Goal: Task Accomplishment & Management: Use online tool/utility

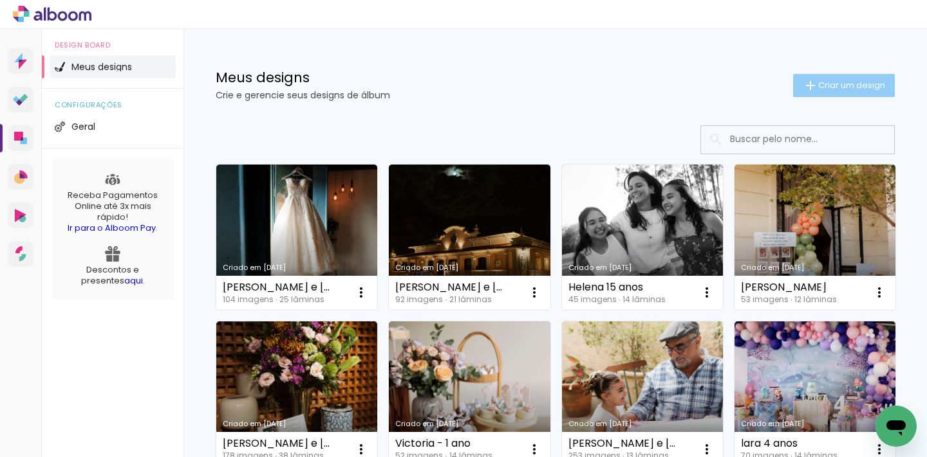
click at [818, 83] on span "Criar um design" at bounding box center [851, 85] width 67 height 8
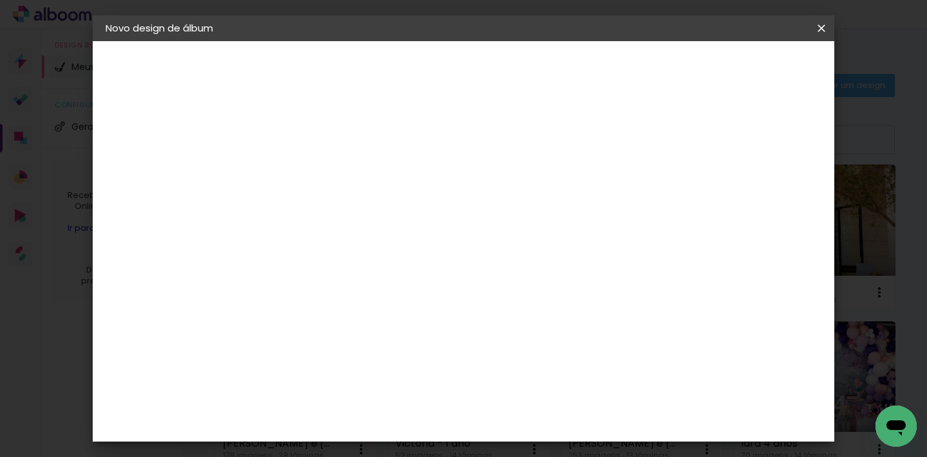
click at [316, 167] on input at bounding box center [316, 173] width 0 height 20
type input "valentim 1 ano"
type paper-input "valentim 1 ano"
click at [0, 0] on slot "Avançar" at bounding box center [0, 0] width 0 height 0
click at [385, 241] on input at bounding box center [349, 245] width 130 height 16
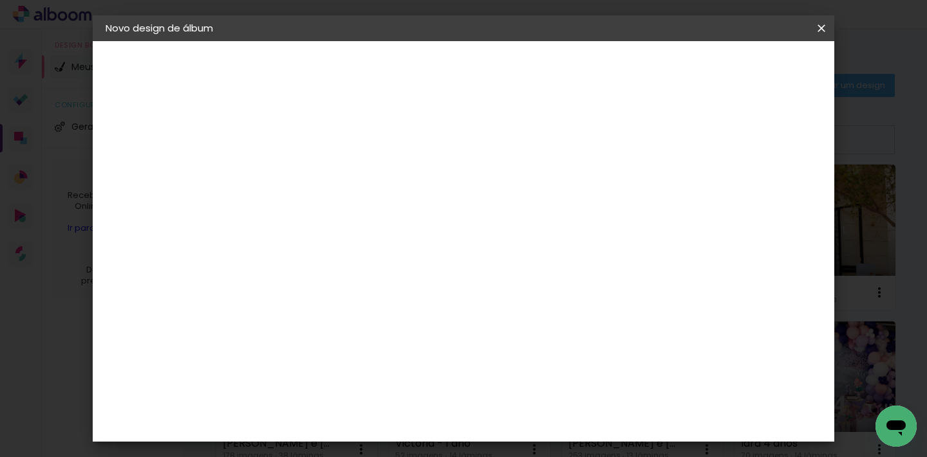
type input "go"
type paper-input "go"
click at [339, 293] on div "Go image" at bounding box center [324, 293] width 32 height 21
click at [522, 192] on paper-item "Tamanho Livre" at bounding box center [465, 195] width 115 height 28
click at [0, 0] on slot "Avançar" at bounding box center [0, 0] width 0 height 0
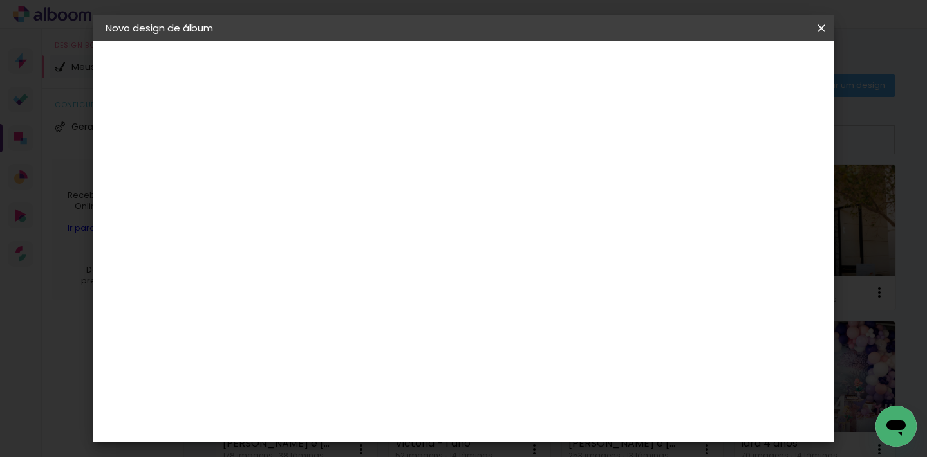
click at [0, 0] on slot "Voltar" at bounding box center [0, 0] width 0 height 0
click at [373, 281] on paper-item "Go image" at bounding box center [335, 293] width 113 height 33
click at [0, 0] on slot "Avançar" at bounding box center [0, 0] width 0 height 0
click at [366, 215] on input "text" at bounding box center [341, 224] width 50 height 20
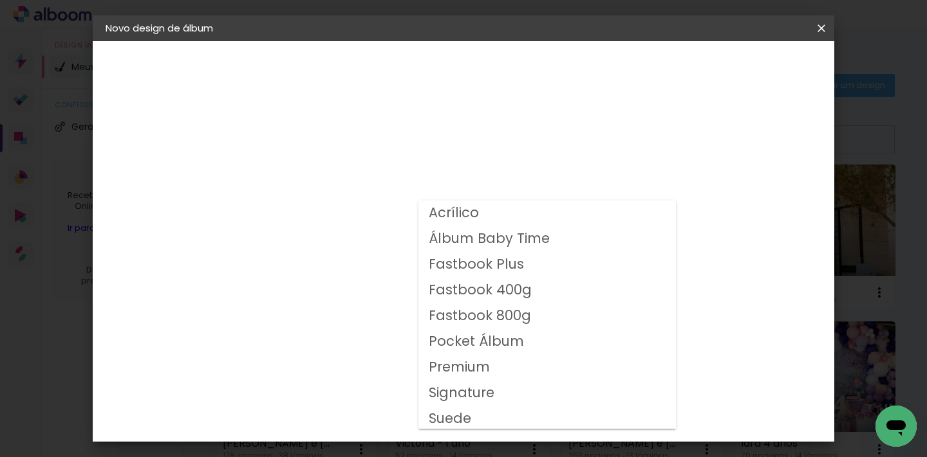
click at [0, 0] on slot "Fastbook 800g" at bounding box center [0, 0] width 0 height 0
type input "Fastbook 800g"
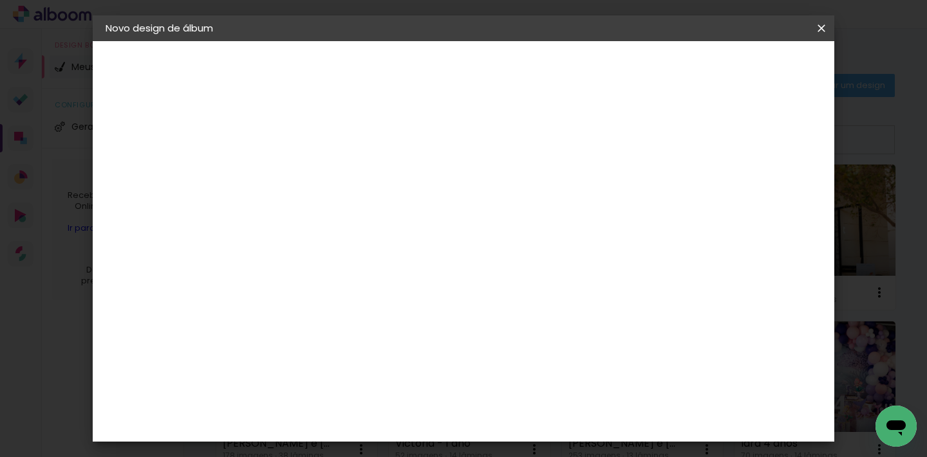
scroll to position [115, 0]
click at [403, 444] on span "20 × 20" at bounding box center [373, 465] width 60 height 42
click at [0, 0] on slot "Avançar" at bounding box center [0, 0] width 0 height 0
click at [643, 68] on span "Iniciar design" at bounding box center [614, 68] width 59 height 9
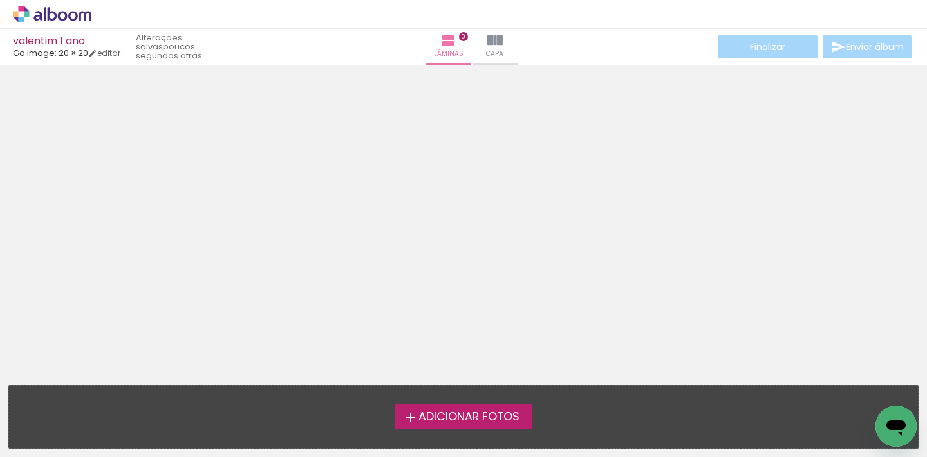
click at [494, 414] on span "Adicionar Fotos" at bounding box center [468, 418] width 101 height 12
click at [0, 0] on input "file" at bounding box center [0, 0] width 0 height 0
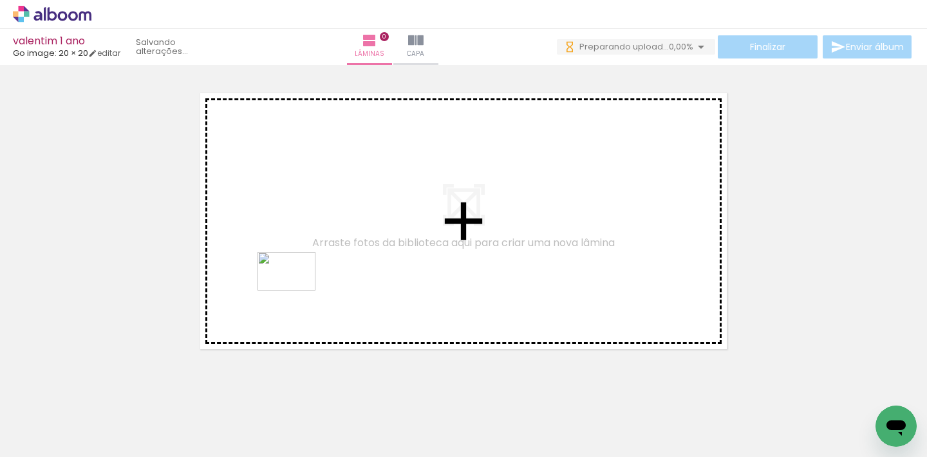
drag, startPoint x: 193, startPoint y: 419, endPoint x: 296, endPoint y: 291, distance: 164.3
click at [296, 291] on quentale-workspace at bounding box center [463, 228] width 927 height 457
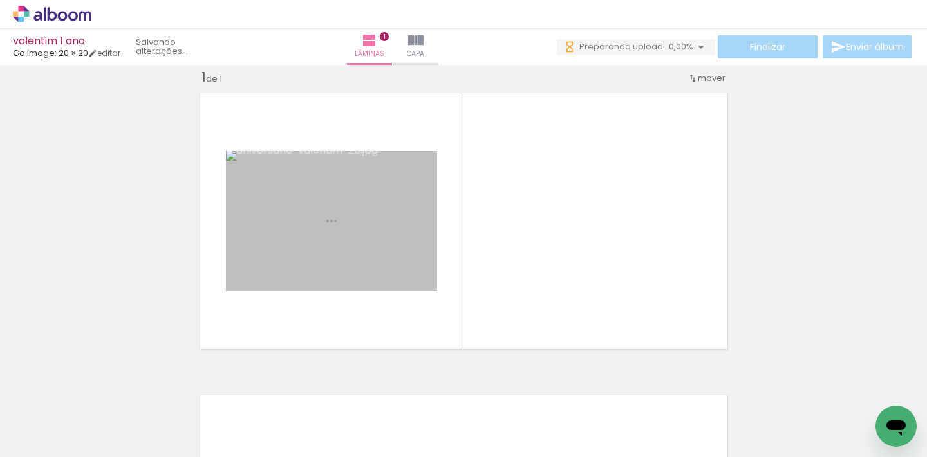
scroll to position [16, 0]
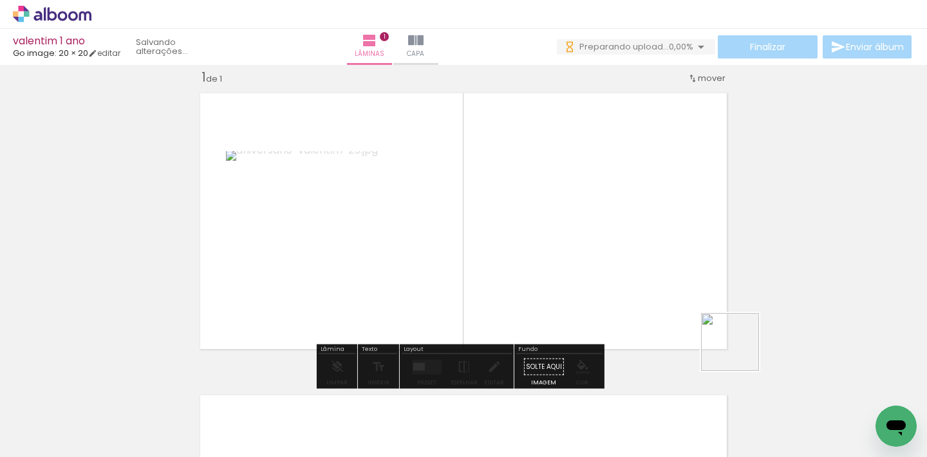
drag, startPoint x: 840, startPoint y: 420, endPoint x: 634, endPoint y: 272, distance: 253.2
click at [634, 272] on quentale-workspace at bounding box center [463, 228] width 927 height 457
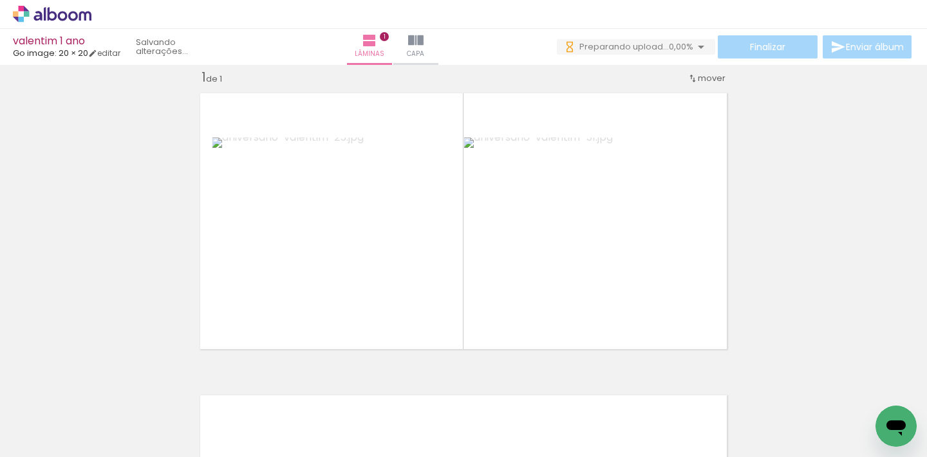
scroll to position [0, 106]
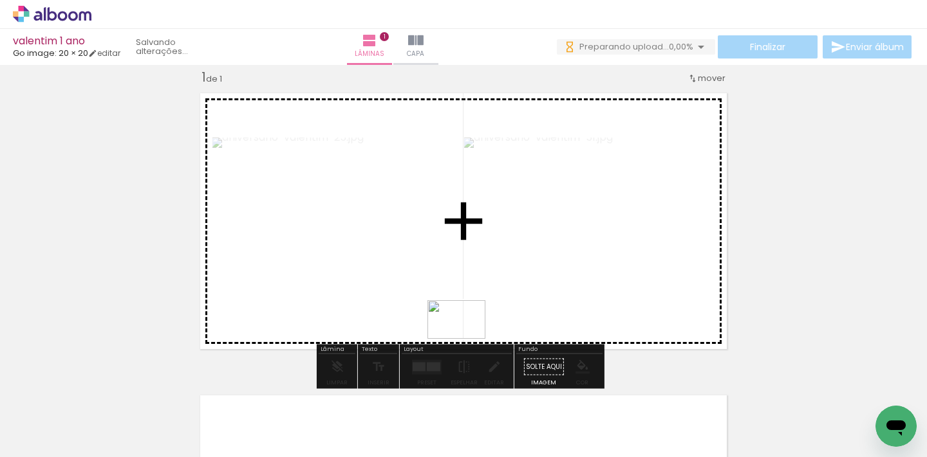
drag, startPoint x: 669, startPoint y: 430, endPoint x: 466, endPoint y: 339, distance: 222.9
click at [466, 339] on quentale-workspace at bounding box center [463, 228] width 927 height 457
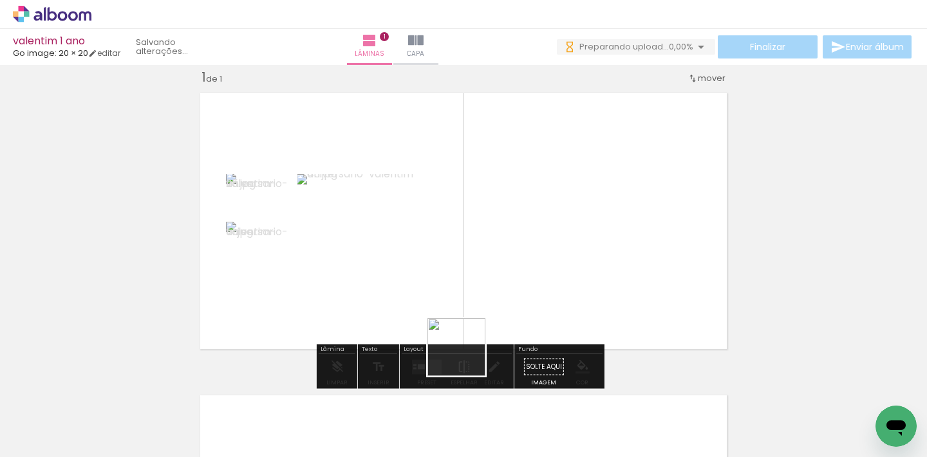
drag, startPoint x: 448, startPoint y: 418, endPoint x: 490, endPoint y: 304, distance: 121.3
click at [490, 304] on quentale-workspace at bounding box center [463, 228] width 927 height 457
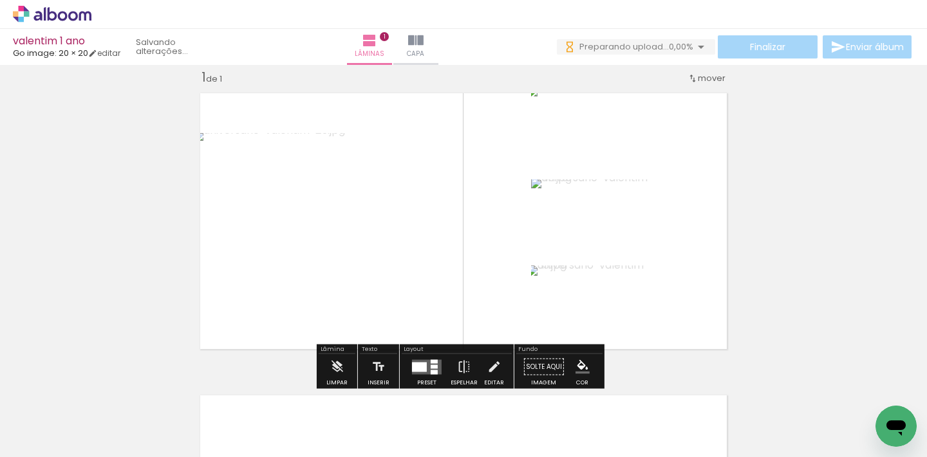
drag, startPoint x: 410, startPoint y: 367, endPoint x: 483, endPoint y: 349, distance: 74.8
click at [412, 367] on div at bounding box center [419, 367] width 15 height 10
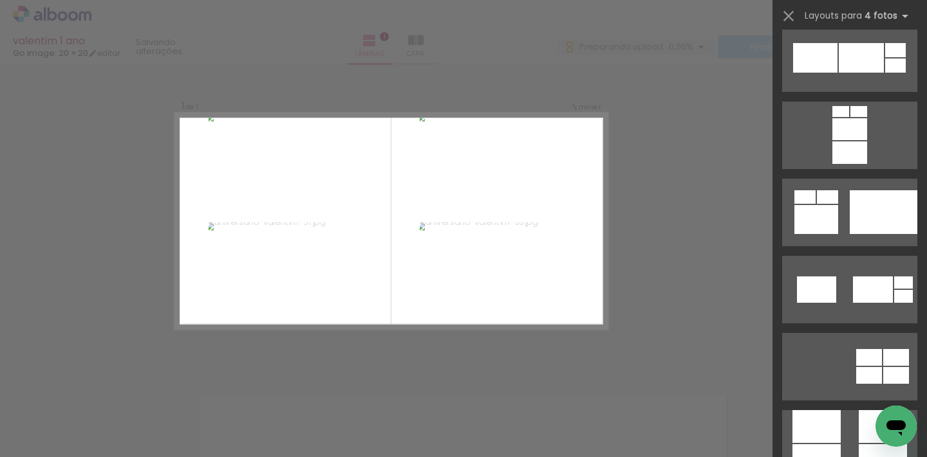
scroll to position [3435, 0]
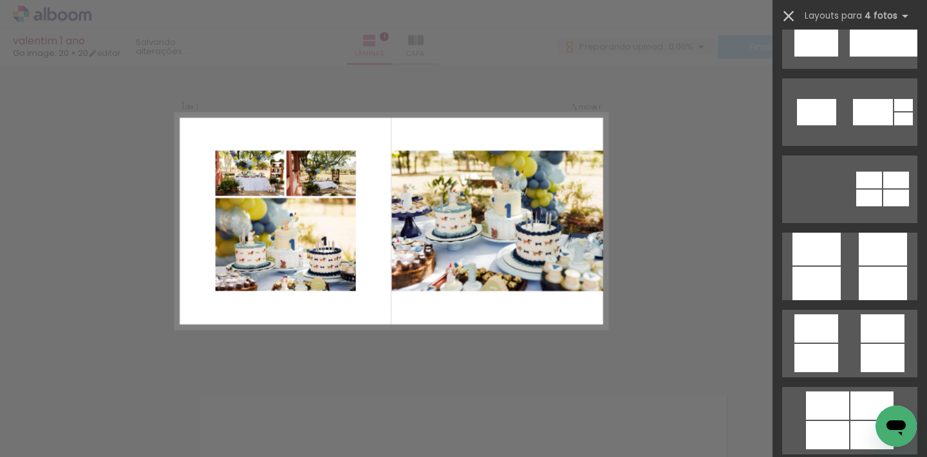
click at [787, 15] on iron-icon at bounding box center [788, 16] width 18 height 18
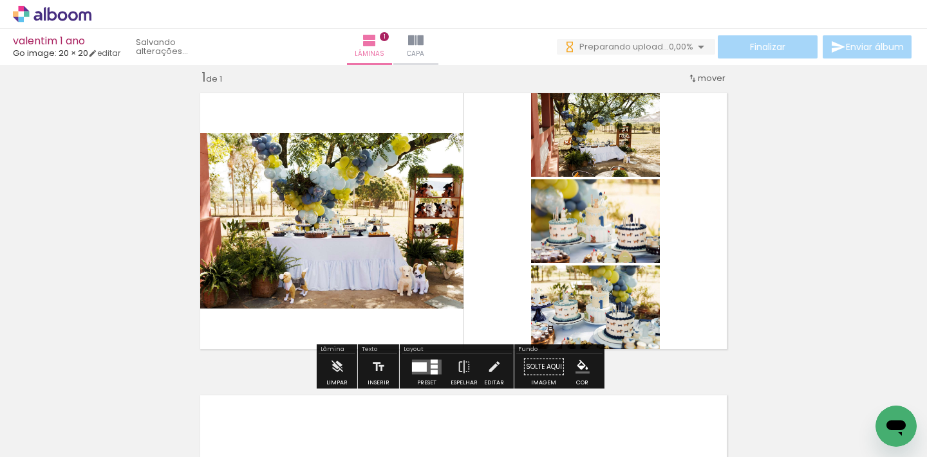
scroll to position [0, 0]
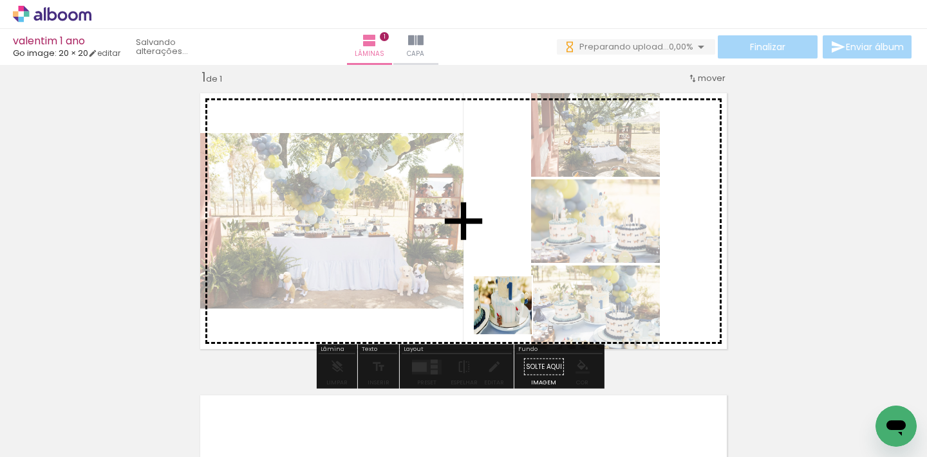
drag, startPoint x: 647, startPoint y: 425, endPoint x: 489, endPoint y: 277, distance: 216.7
click at [485, 278] on quentale-workspace at bounding box center [463, 228] width 927 height 457
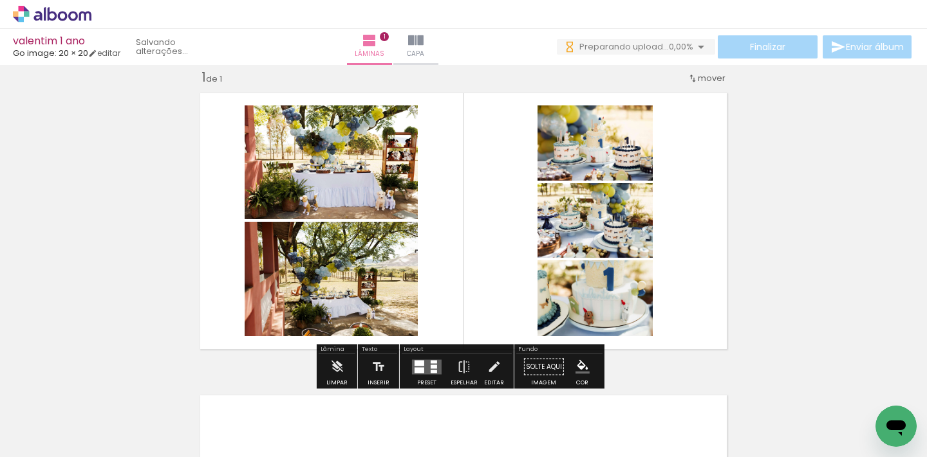
click at [424, 367] on quentale-layouter at bounding box center [427, 367] width 30 height 15
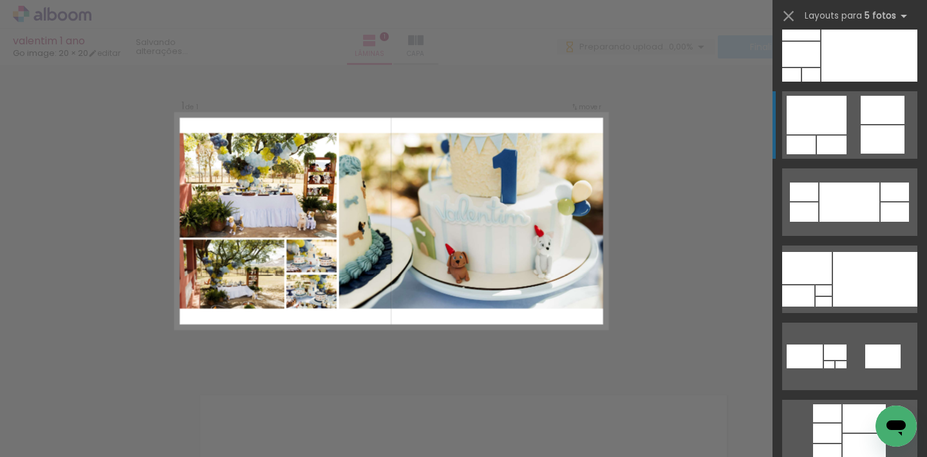
scroll to position [67, 0]
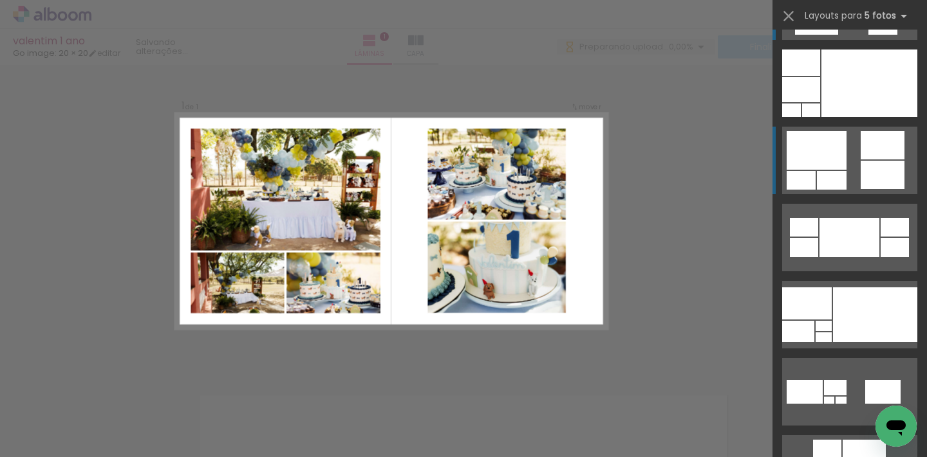
click at [854, 178] on quentale-layouter at bounding box center [849, 161] width 135 height 68
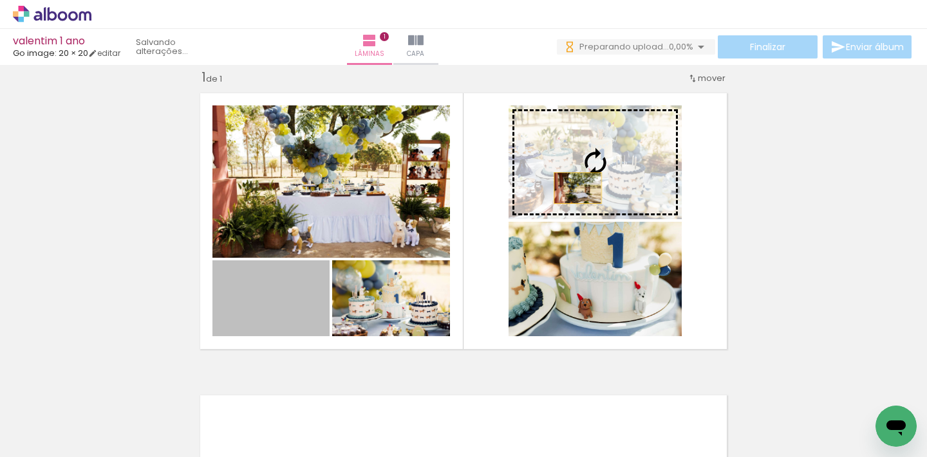
drag, startPoint x: 351, startPoint y: 281, endPoint x: 573, endPoint y: 188, distance: 239.9
click at [0, 0] on slot at bounding box center [0, 0] width 0 height 0
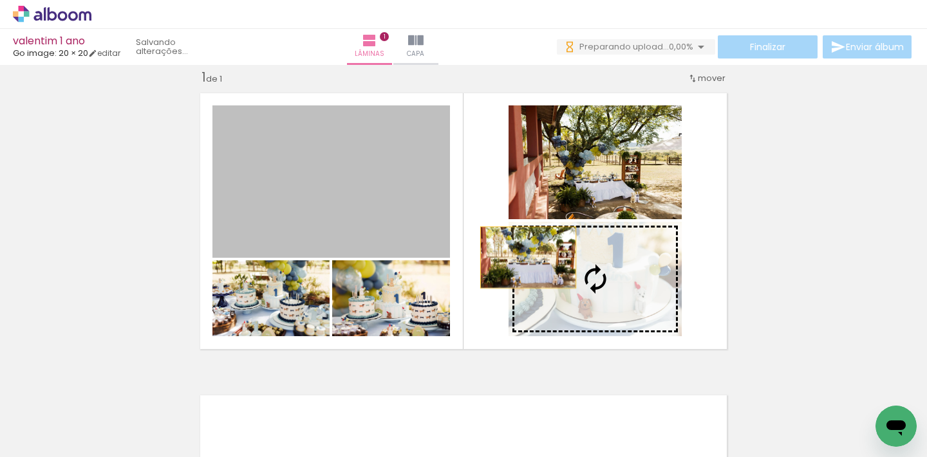
drag, startPoint x: 362, startPoint y: 198, endPoint x: 567, endPoint y: 270, distance: 217.1
click at [0, 0] on slot at bounding box center [0, 0] width 0 height 0
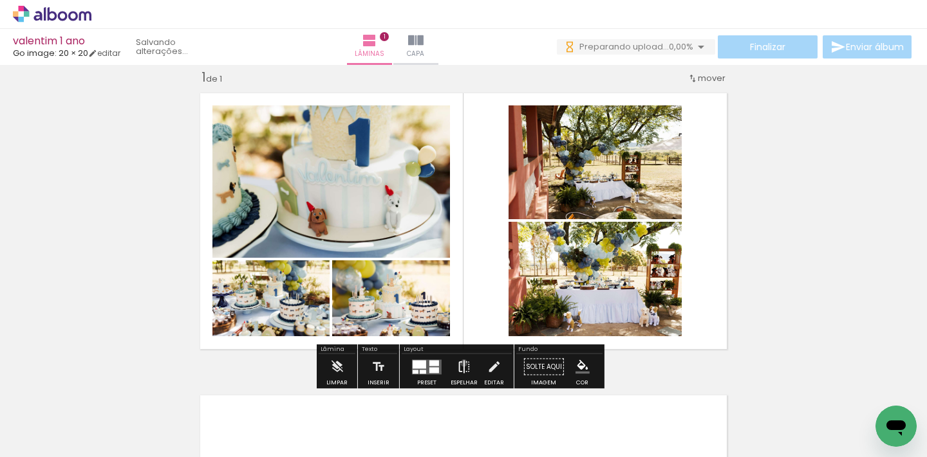
click at [461, 363] on iron-icon at bounding box center [464, 368] width 14 height 26
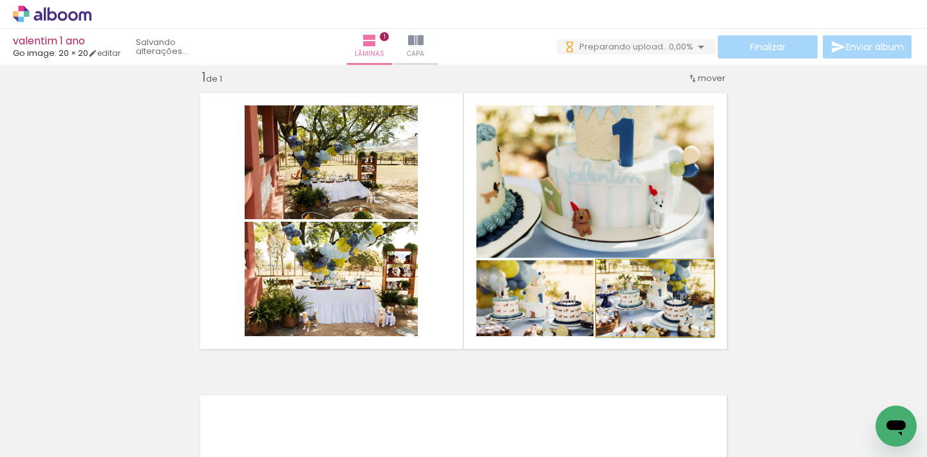
click at [681, 315] on quentale-photo at bounding box center [655, 299] width 118 height 76
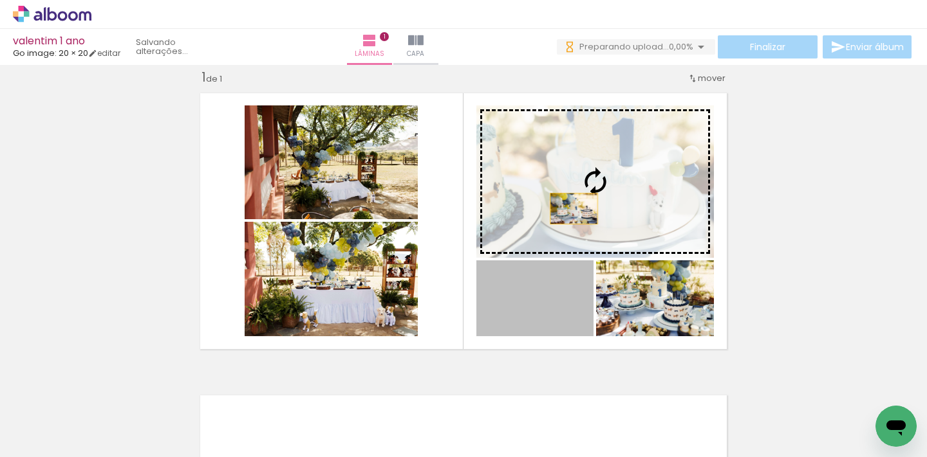
drag, startPoint x: 501, startPoint y: 316, endPoint x: 569, endPoint y: 208, distance: 126.9
click at [0, 0] on slot at bounding box center [0, 0] width 0 height 0
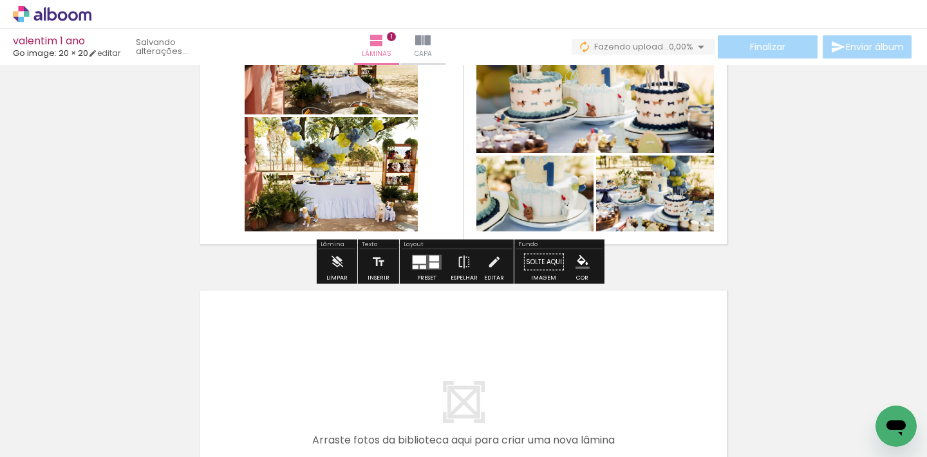
scroll to position [280, 0]
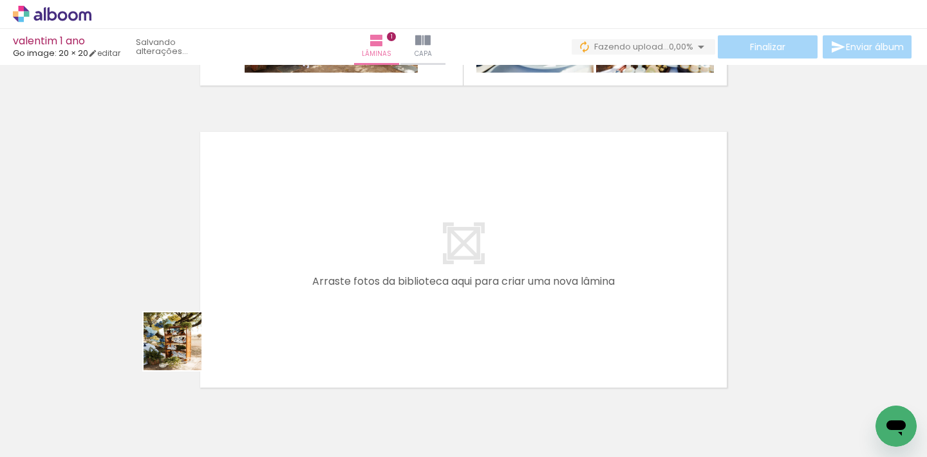
drag, startPoint x: 118, startPoint y: 421, endPoint x: 272, endPoint y: 287, distance: 204.3
click at [272, 287] on quentale-workspace at bounding box center [463, 228] width 927 height 457
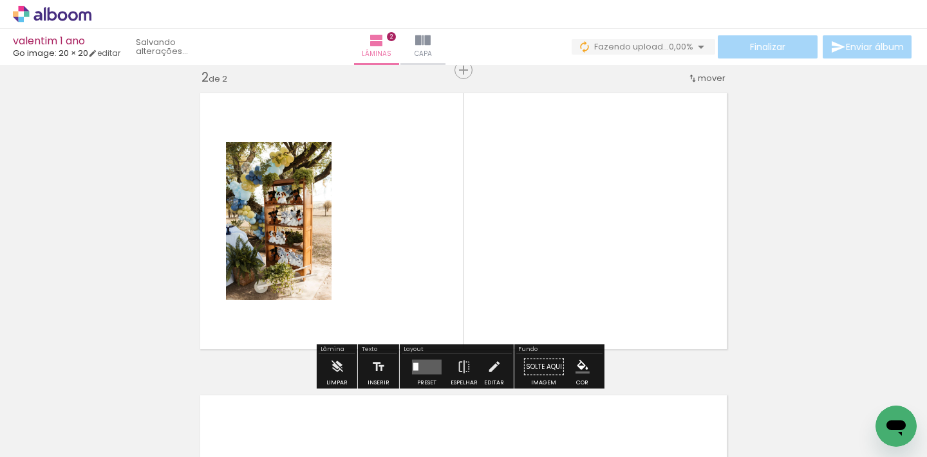
scroll to position [318, 0]
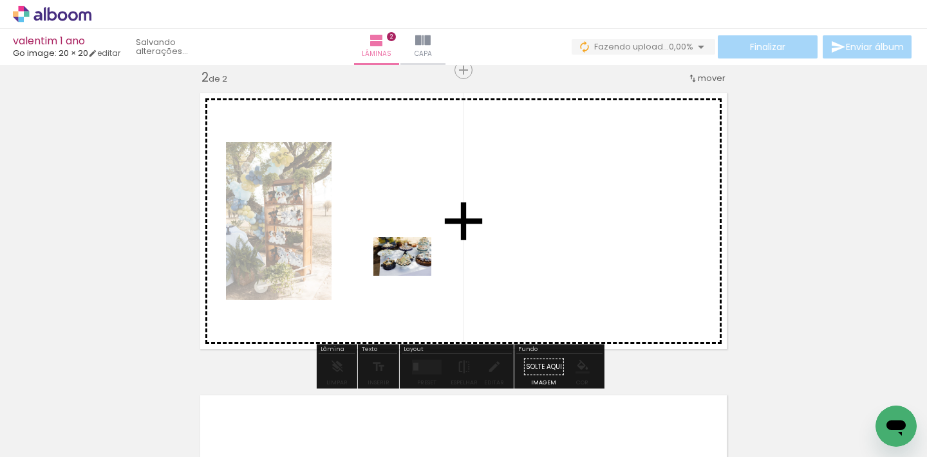
drag, startPoint x: 282, startPoint y: 416, endPoint x: 412, endPoint y: 276, distance: 190.8
click at [412, 276] on quentale-workspace at bounding box center [463, 228] width 927 height 457
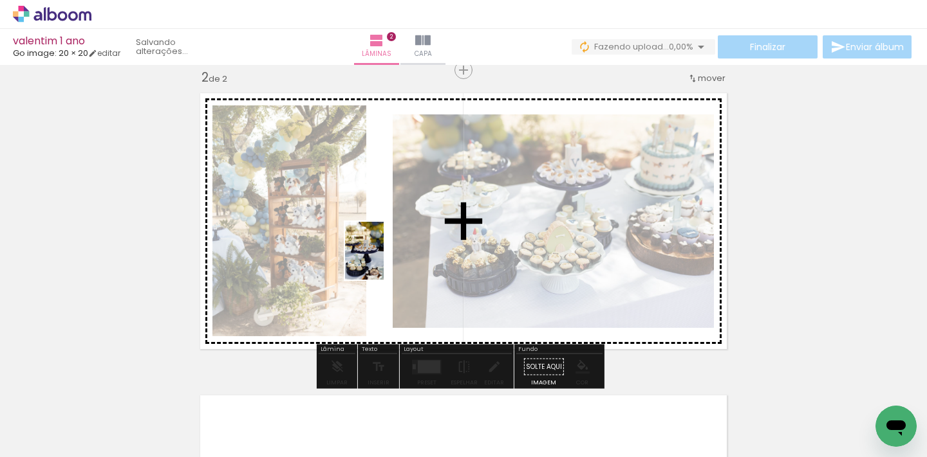
drag, startPoint x: 355, startPoint y: 411, endPoint x: 383, endPoint y: 261, distance: 153.2
click at [383, 261] on quentale-workspace at bounding box center [463, 228] width 927 height 457
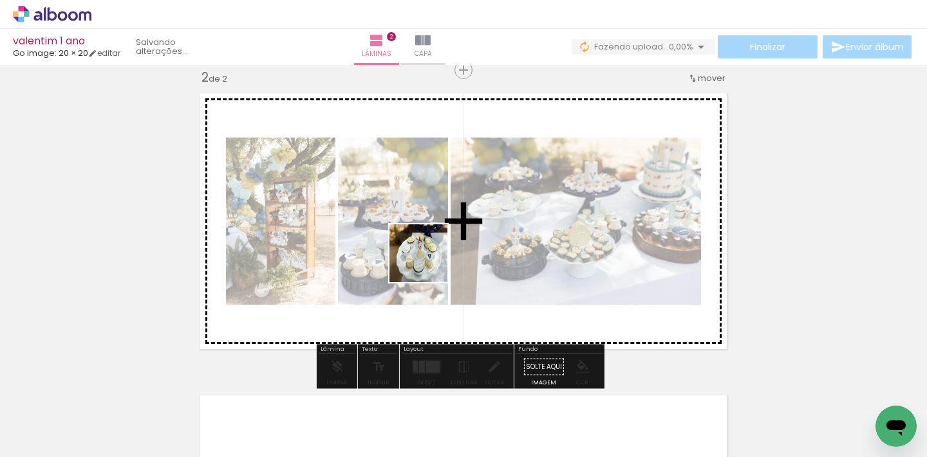
drag, startPoint x: 421, startPoint y: 421, endPoint x: 428, endPoint y: 263, distance: 157.8
click at [428, 263] on quentale-workspace at bounding box center [463, 228] width 927 height 457
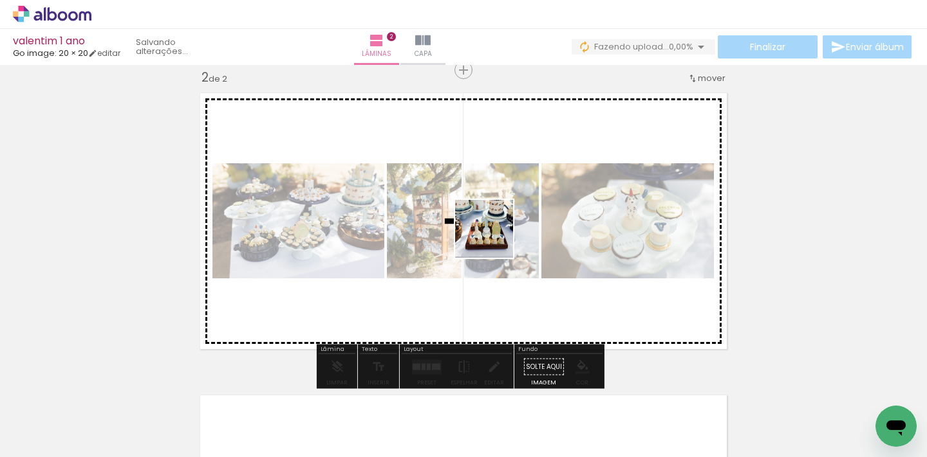
drag, startPoint x: 493, startPoint y: 414, endPoint x: 680, endPoint y: 417, distance: 187.3
click at [494, 238] on quentale-workspace at bounding box center [463, 228] width 927 height 457
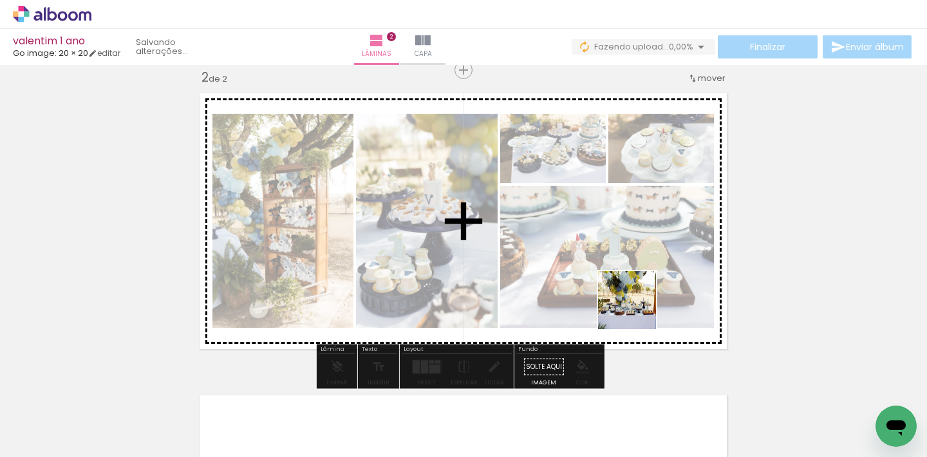
drag, startPoint x: 696, startPoint y: 425, endPoint x: 495, endPoint y: 452, distance: 202.6
click at [627, 271] on quentale-workspace at bounding box center [463, 228] width 927 height 457
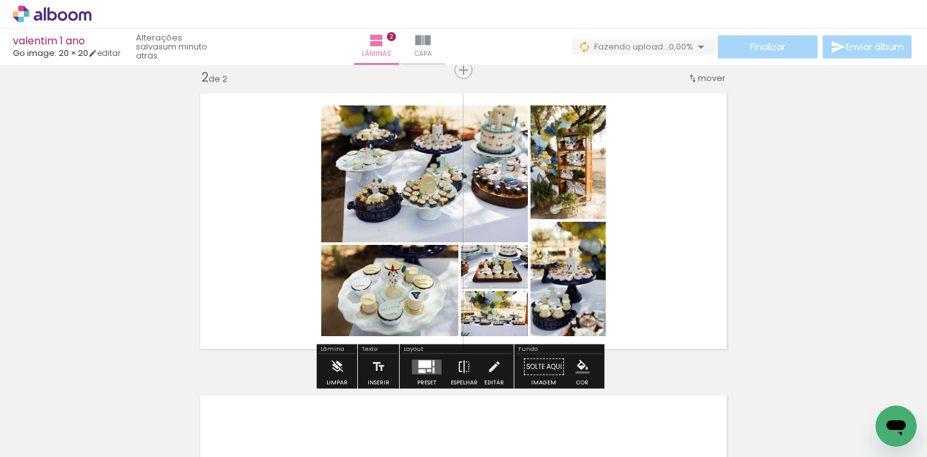
scroll to position [0, 493]
click at [419, 372] on div at bounding box center [421, 371] width 7 height 4
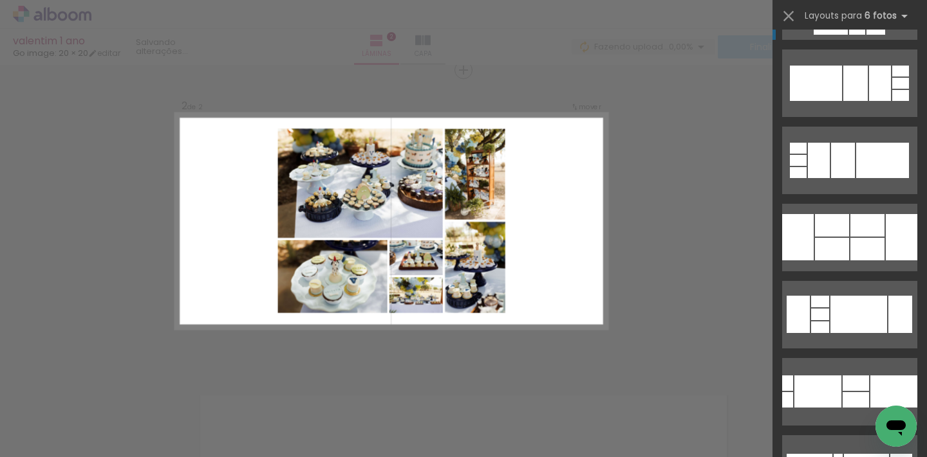
scroll to position [0, 0]
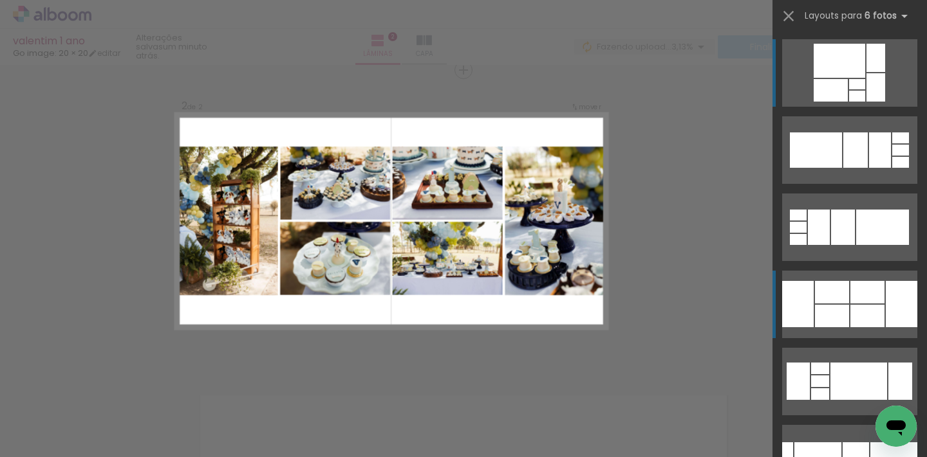
click at [843, 290] on div at bounding box center [832, 292] width 34 height 23
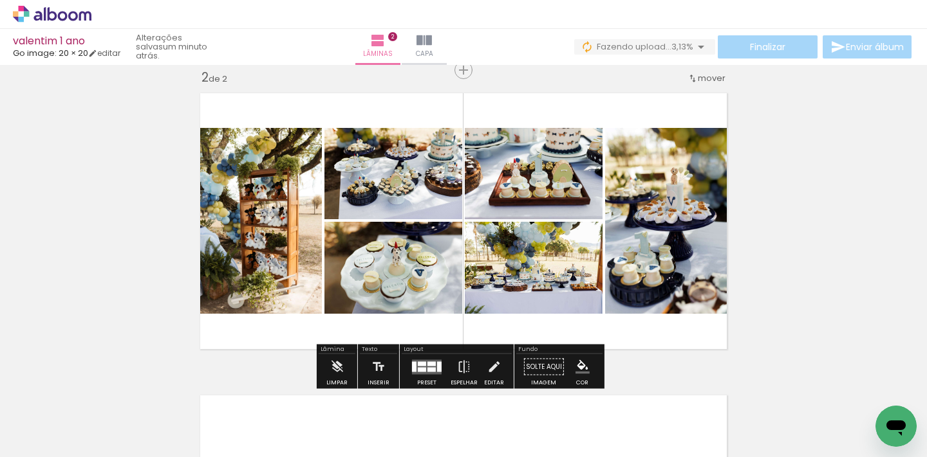
click at [430, 360] on quentale-layouter at bounding box center [427, 367] width 30 height 15
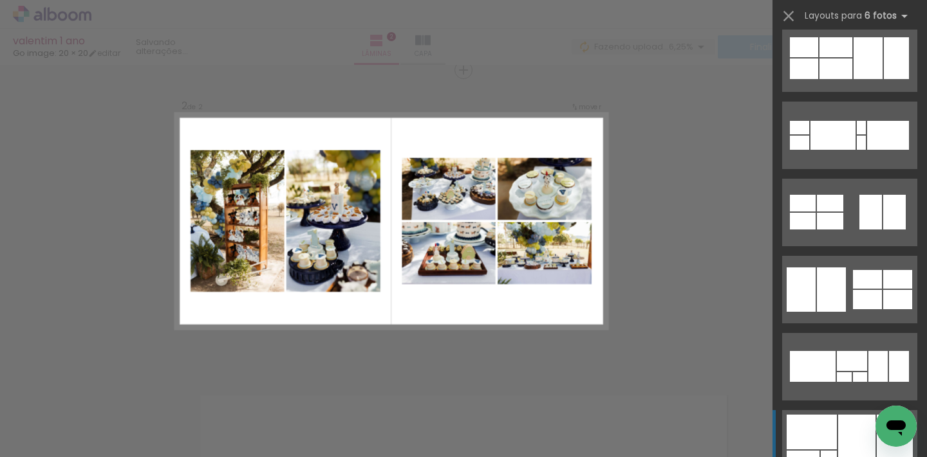
scroll to position [1705, 0]
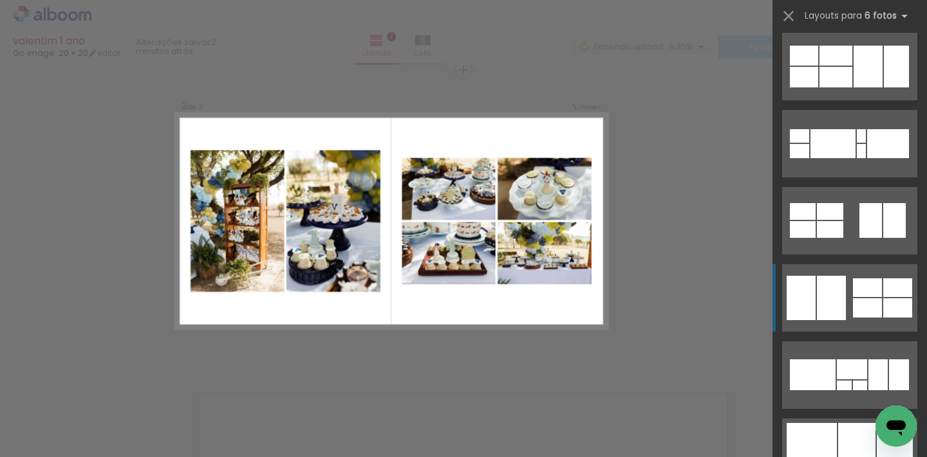
click at [853, 291] on div at bounding box center [867, 288] width 29 height 19
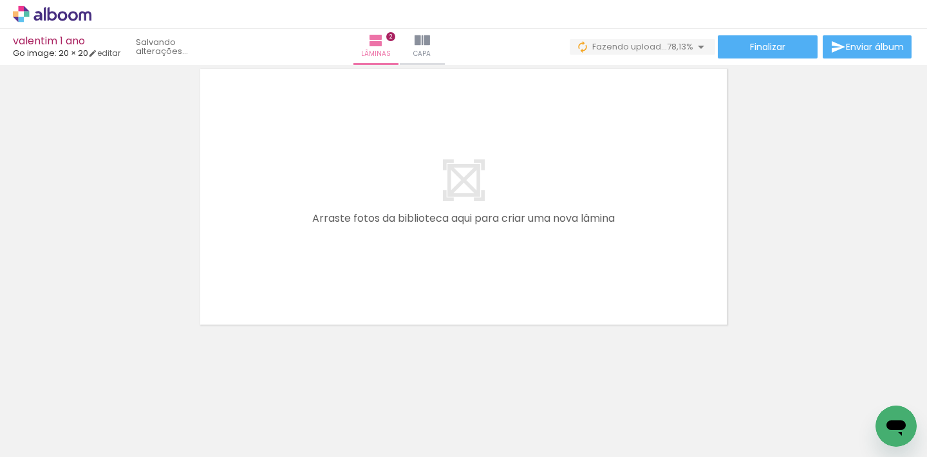
scroll to position [0, 741]
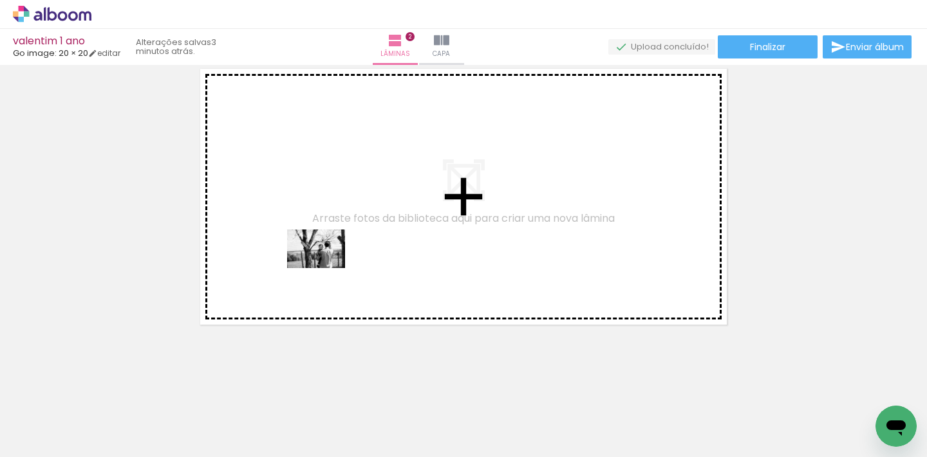
drag, startPoint x: 318, startPoint y: 423, endPoint x: 326, endPoint y: 268, distance: 154.6
click at [326, 268] on quentale-workspace at bounding box center [463, 228] width 927 height 457
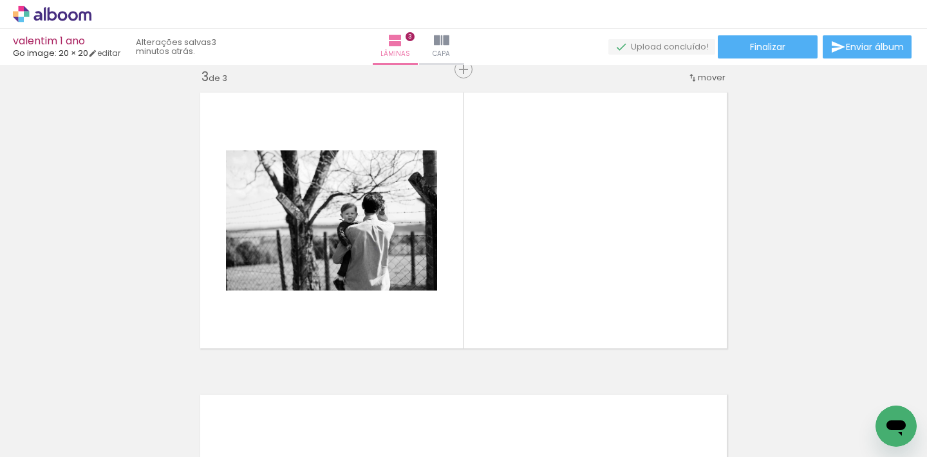
scroll to position [621, 0]
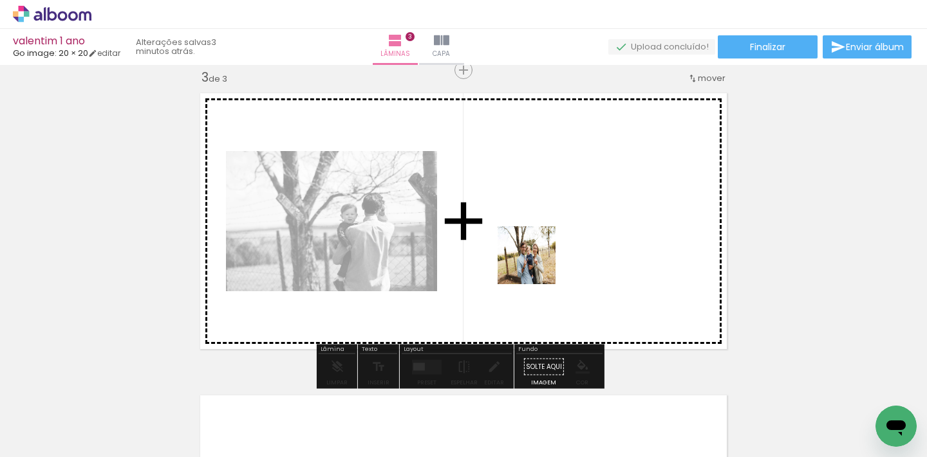
drag, startPoint x: 398, startPoint y: 414, endPoint x: 536, endPoint y: 265, distance: 202.6
click at [536, 265] on quentale-workspace at bounding box center [463, 228] width 927 height 457
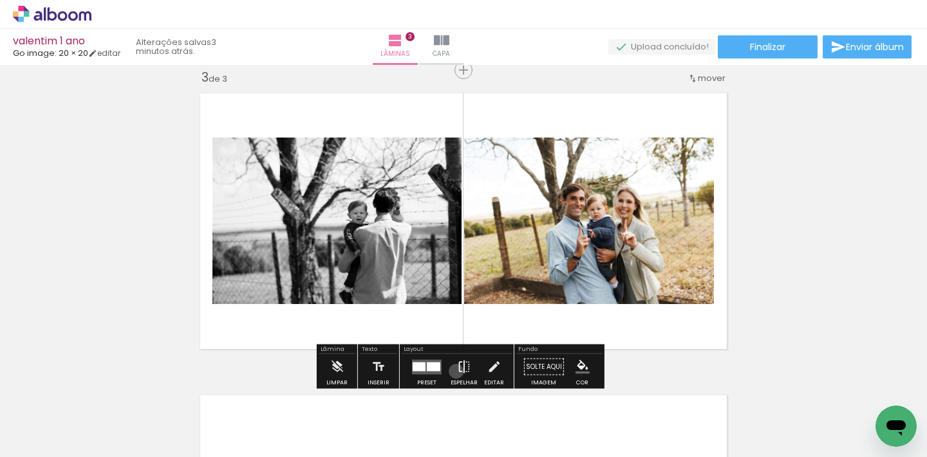
click at [457, 371] on iron-icon at bounding box center [464, 368] width 14 height 26
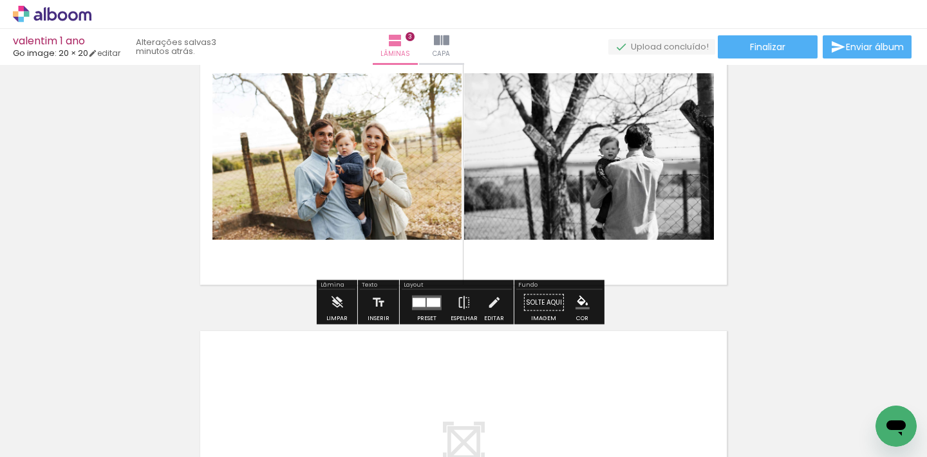
scroll to position [687, 0]
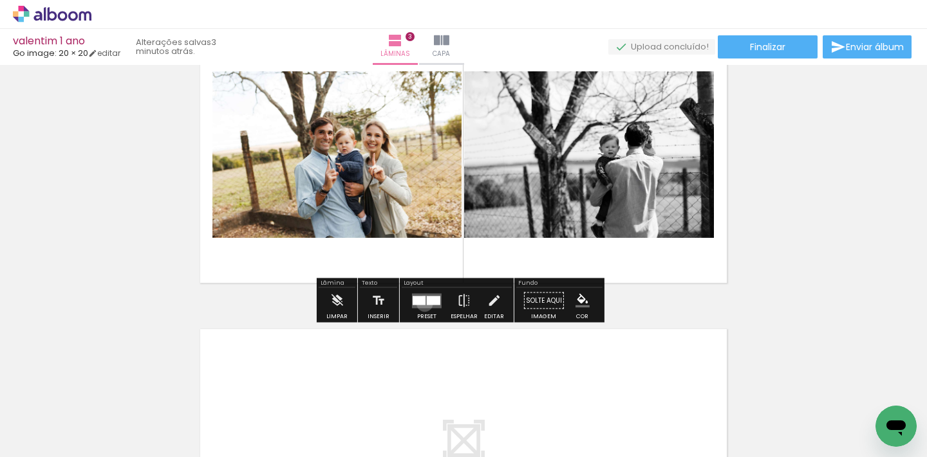
click at [421, 304] on div at bounding box center [418, 300] width 13 height 9
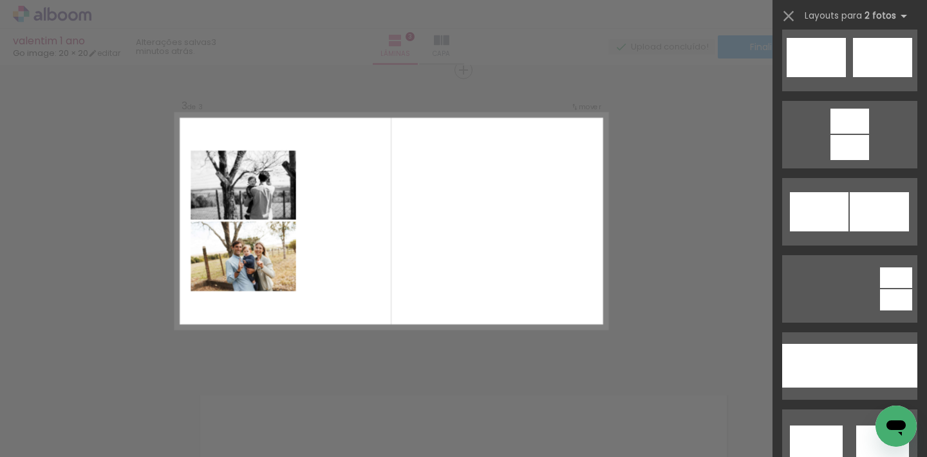
scroll to position [786, 0]
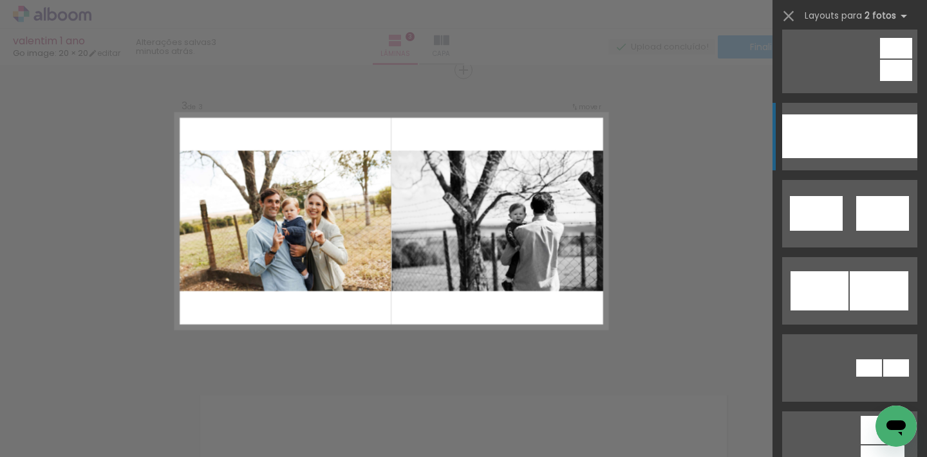
click at [865, 157] on div at bounding box center [883, 137] width 68 height 44
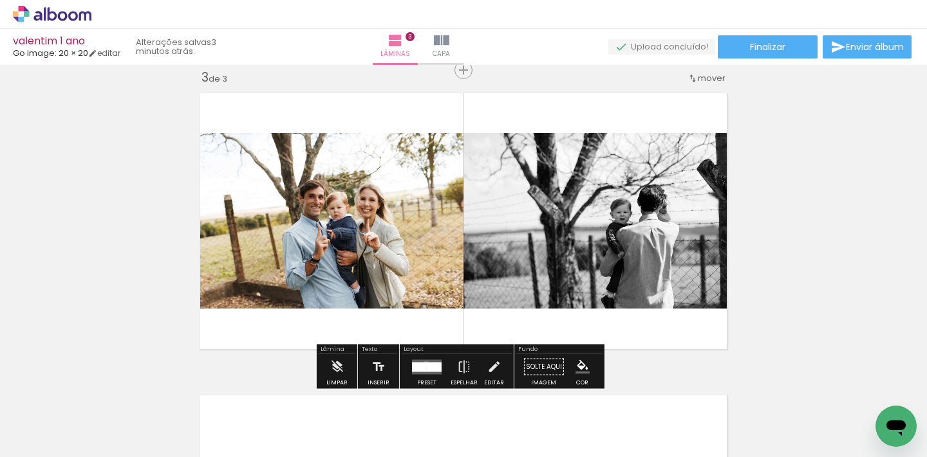
click at [423, 365] on div at bounding box center [419, 367] width 15 height 10
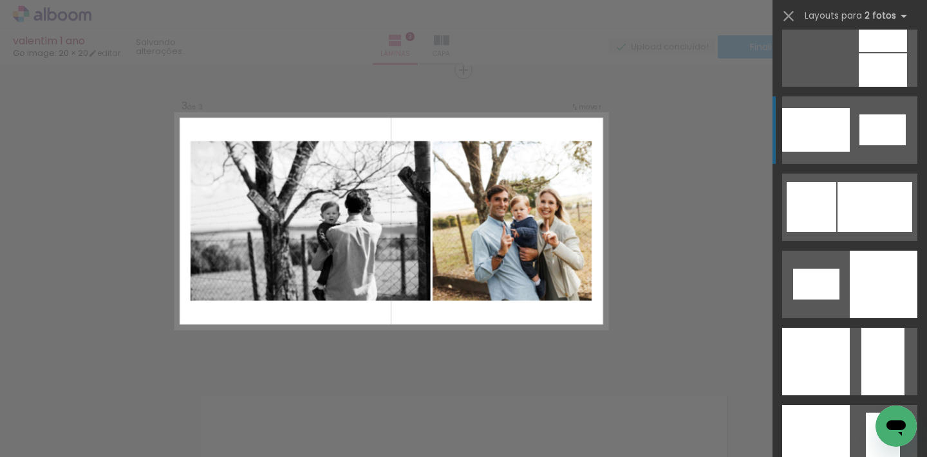
scroll to position [1573, 0]
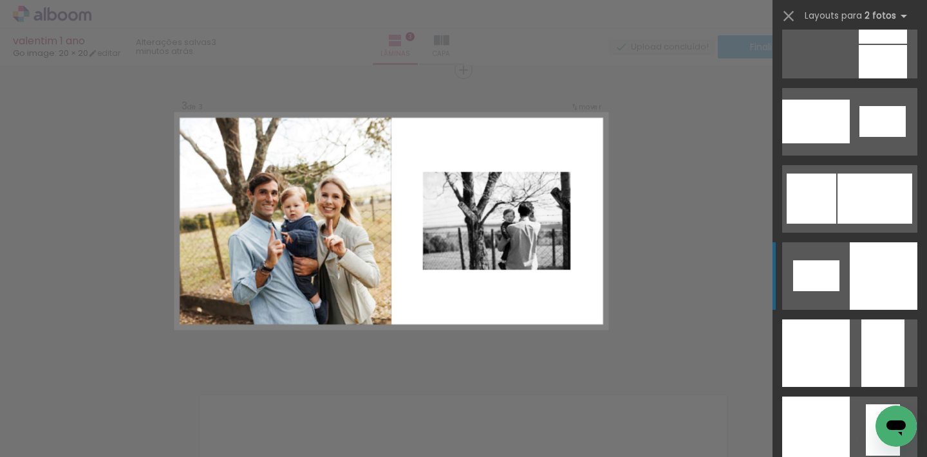
click at [851, 265] on div at bounding box center [883, 277] width 68 height 68
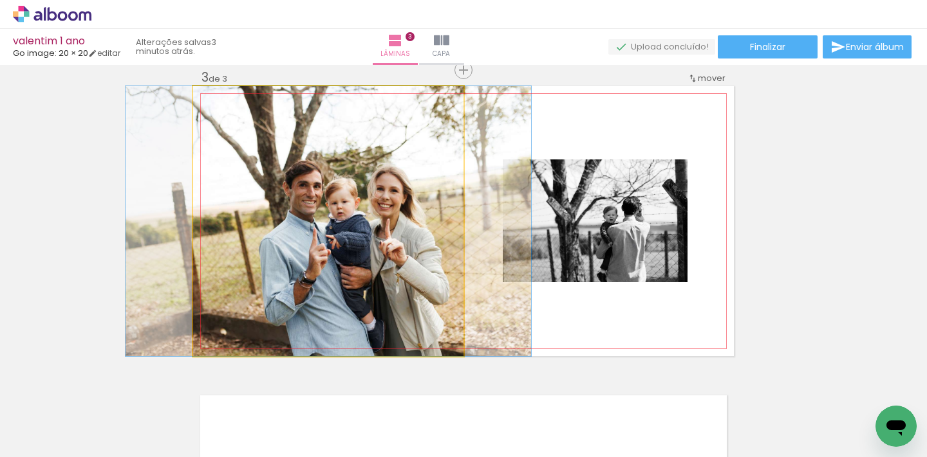
click at [383, 250] on quentale-photo at bounding box center [328, 221] width 270 height 270
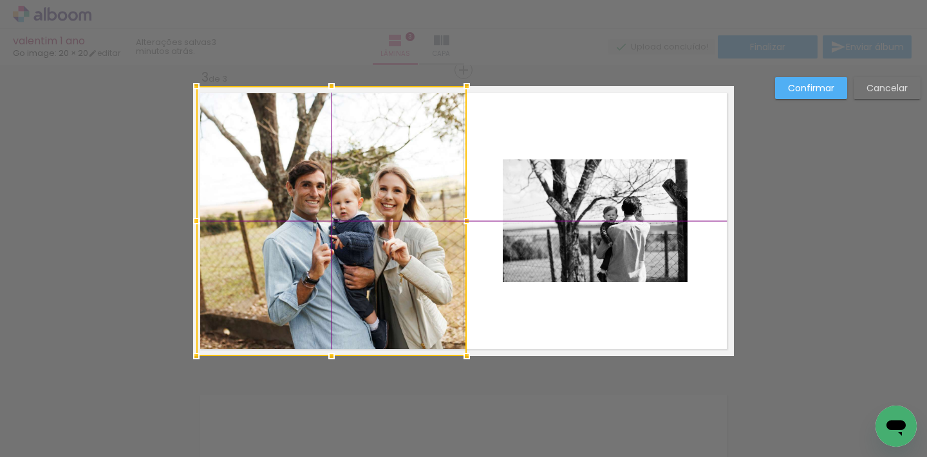
drag, startPoint x: 390, startPoint y: 268, endPoint x: 382, endPoint y: 255, distance: 15.3
click at [382, 255] on div at bounding box center [331, 221] width 270 height 270
click at [0, 0] on slot "Cancelar" at bounding box center [0, 0] width 0 height 0
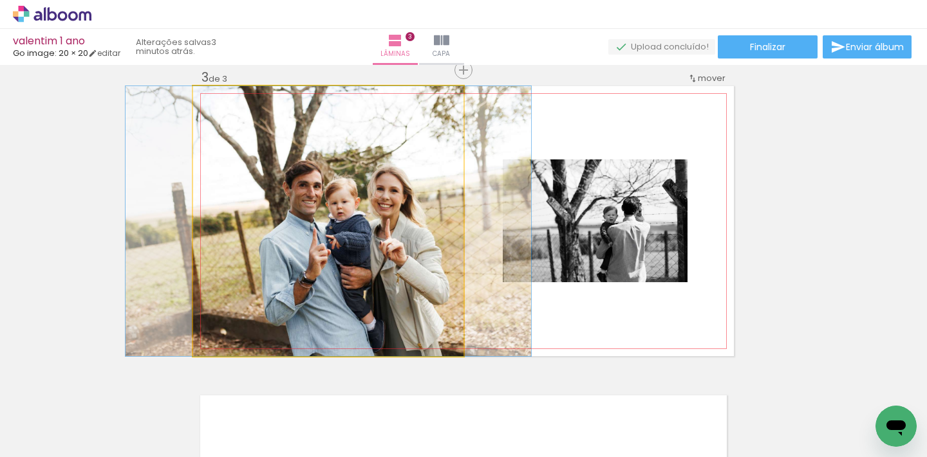
click at [378, 237] on quentale-photo at bounding box center [328, 221] width 270 height 270
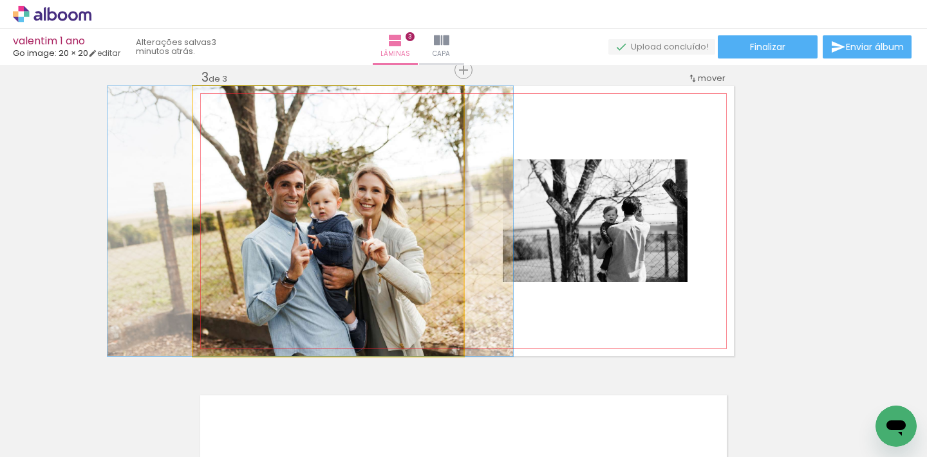
drag, startPoint x: 383, startPoint y: 238, endPoint x: 365, endPoint y: 238, distance: 18.0
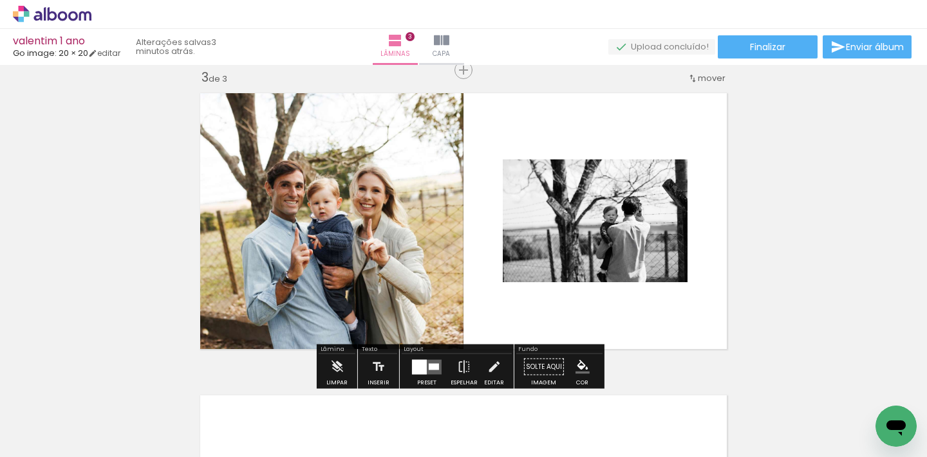
click at [833, 205] on div "Inserir lâmina 1 de 3 Inserir lâmina 2 de 3 Inserir lâmina 3 de 3" at bounding box center [463, 54] width 927 height 1210
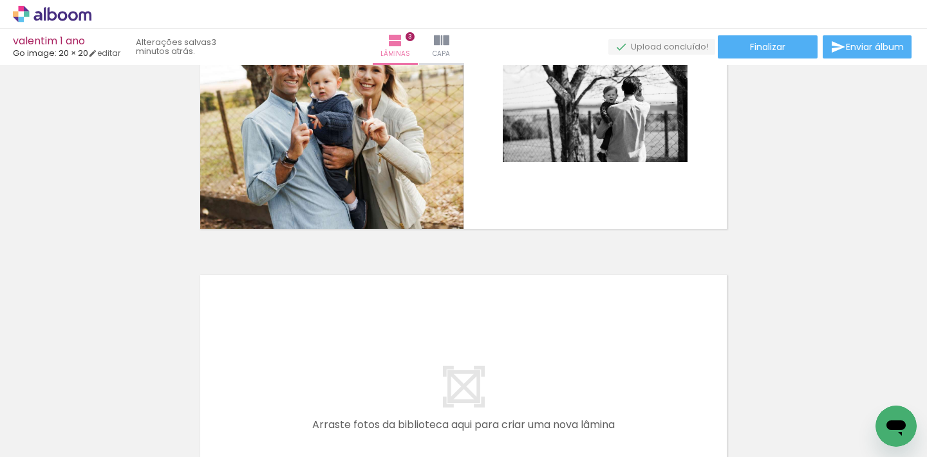
scroll to position [571, 0]
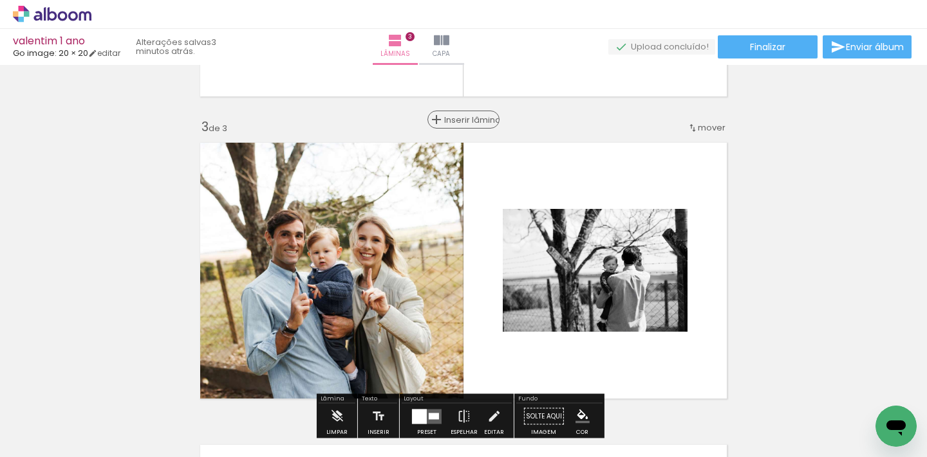
click at [459, 120] on span "Inserir lâmina" at bounding box center [469, 120] width 50 height 8
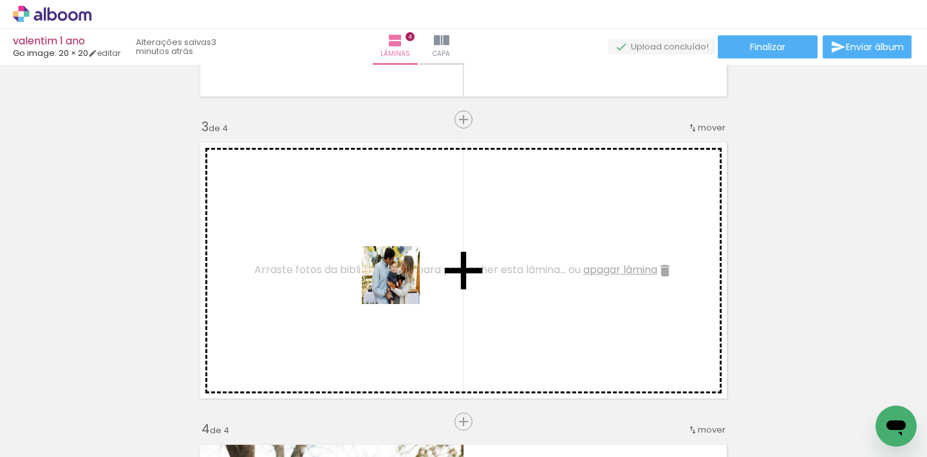
drag, startPoint x: 454, startPoint y: 425, endPoint x: 398, endPoint y: 276, distance: 159.7
click at [398, 276] on quentale-workspace at bounding box center [463, 228] width 927 height 457
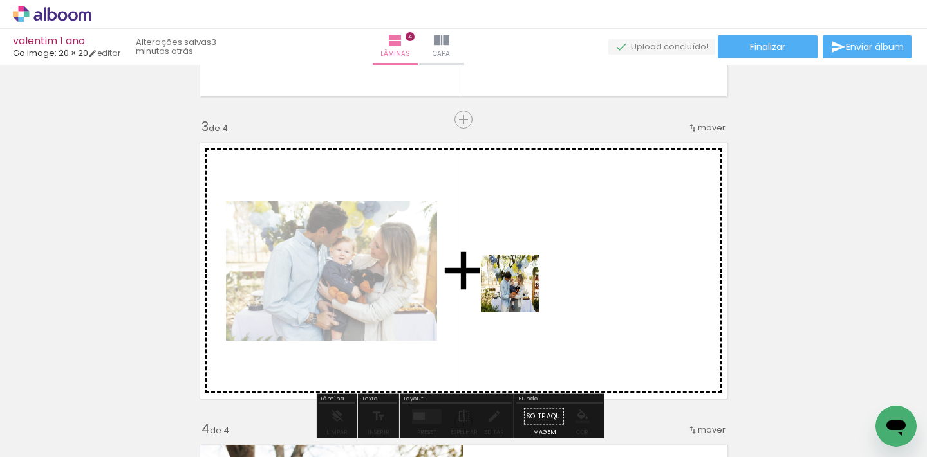
drag, startPoint x: 530, startPoint y: 358, endPoint x: 519, endPoint y: 284, distance: 74.8
click at [519, 284] on quentale-workspace at bounding box center [463, 228] width 927 height 457
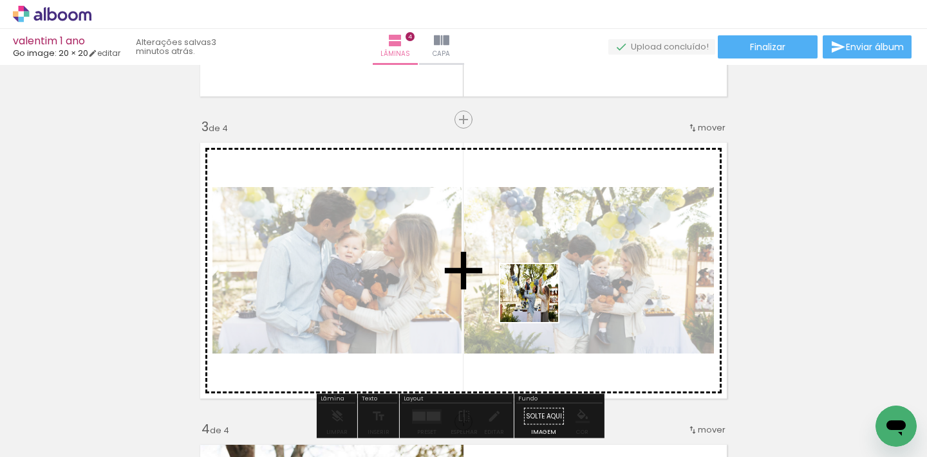
drag, startPoint x: 602, startPoint y: 425, endPoint x: 587, endPoint y: 329, distance: 97.6
click at [531, 284] on quentale-workspace at bounding box center [463, 228] width 927 height 457
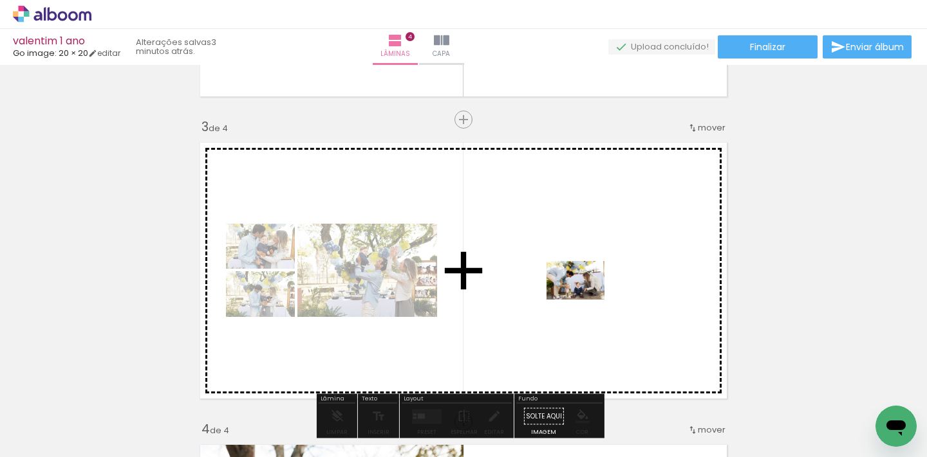
drag, startPoint x: 669, startPoint y: 414, endPoint x: 585, endPoint y: 300, distance: 141.8
click at [585, 300] on quentale-workspace at bounding box center [463, 228] width 927 height 457
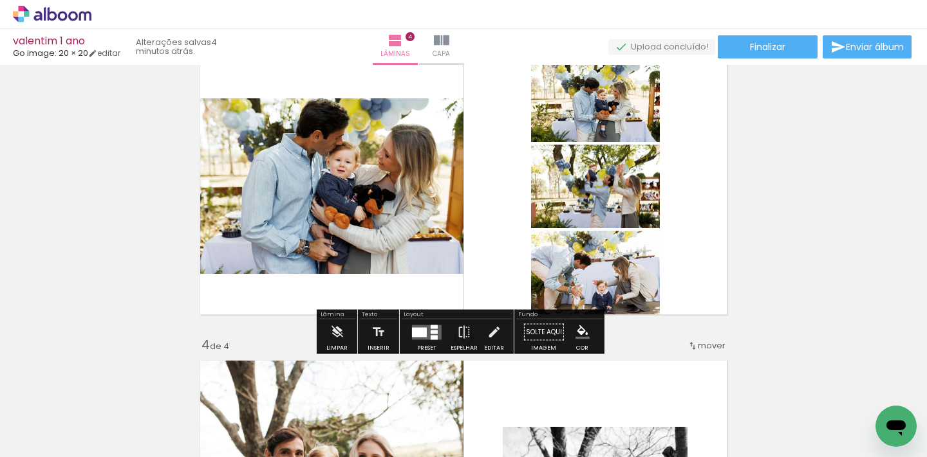
scroll to position [656, 0]
click at [423, 328] on div at bounding box center [419, 333] width 15 height 10
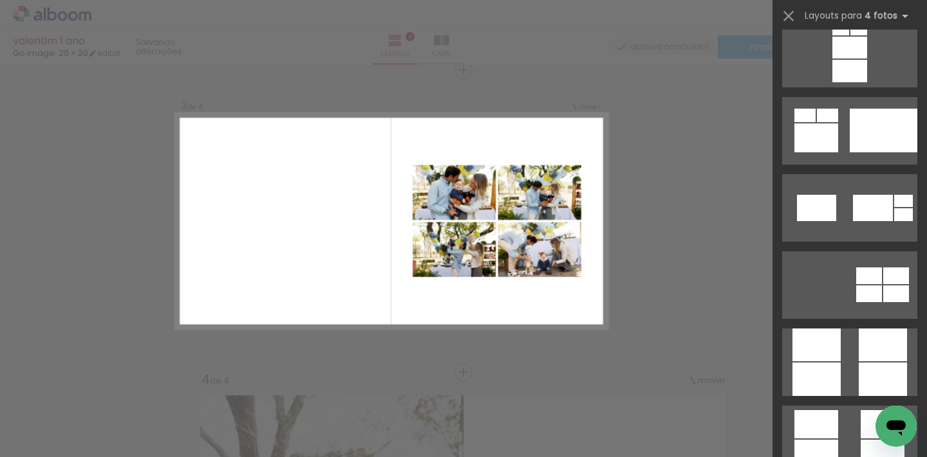
scroll to position [3409, 0]
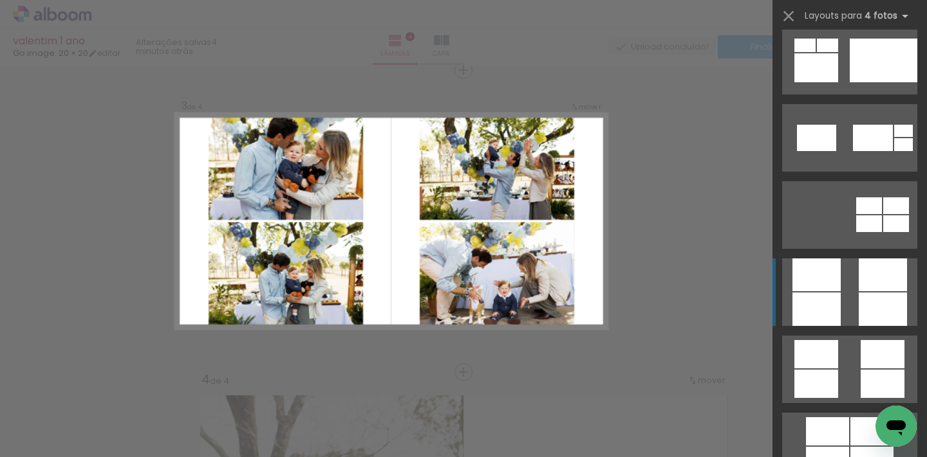
click at [842, 267] on quentale-layouter at bounding box center [849, 293] width 135 height 68
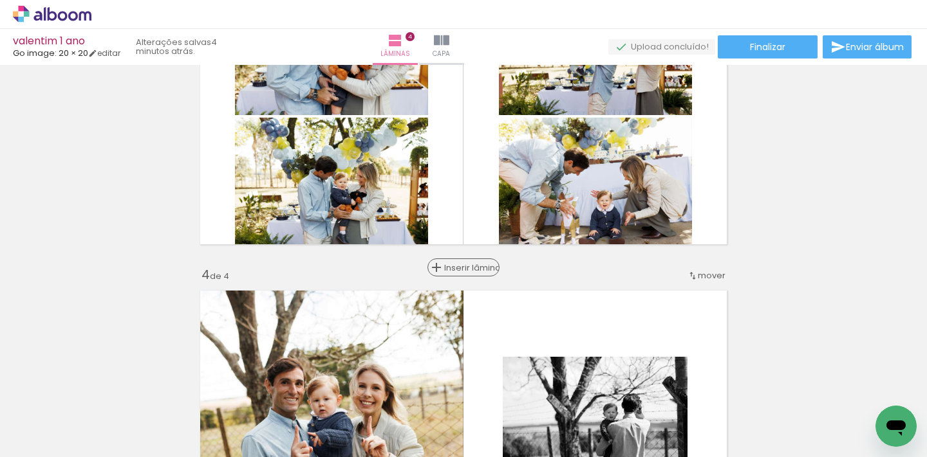
scroll to position [730, 0]
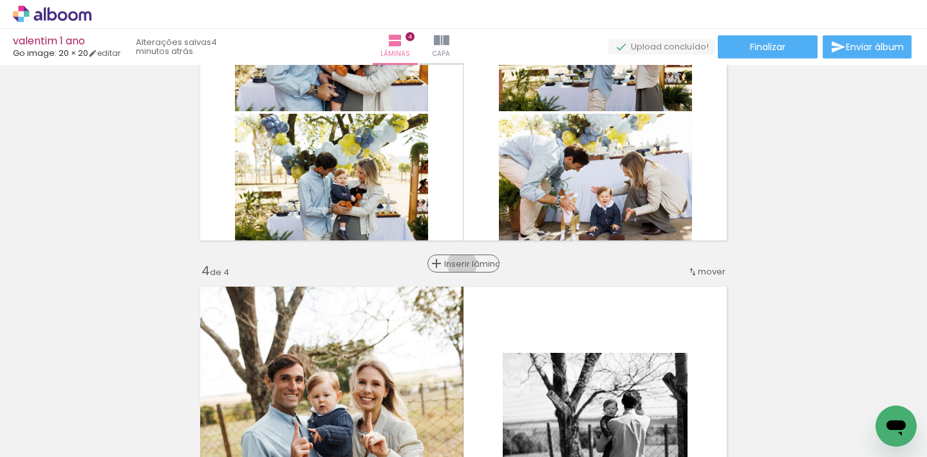
click at [457, 264] on span "Inserir lâmina" at bounding box center [469, 264] width 50 height 8
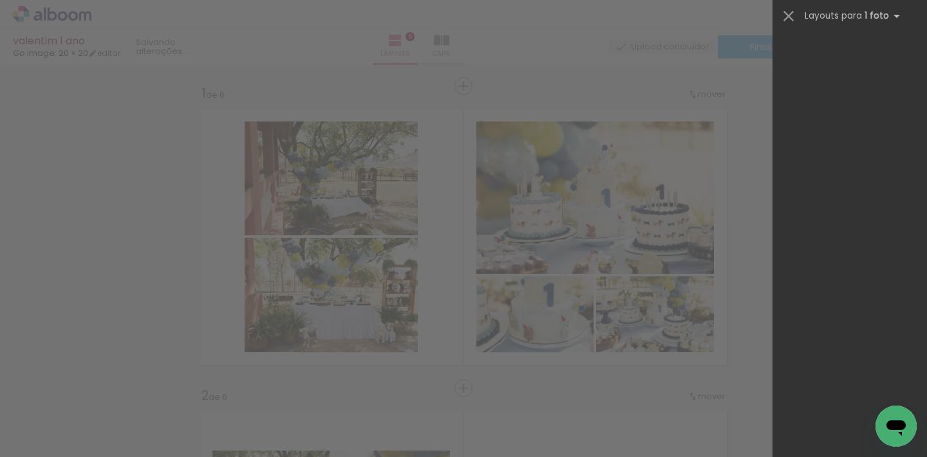
scroll to position [0, 1912]
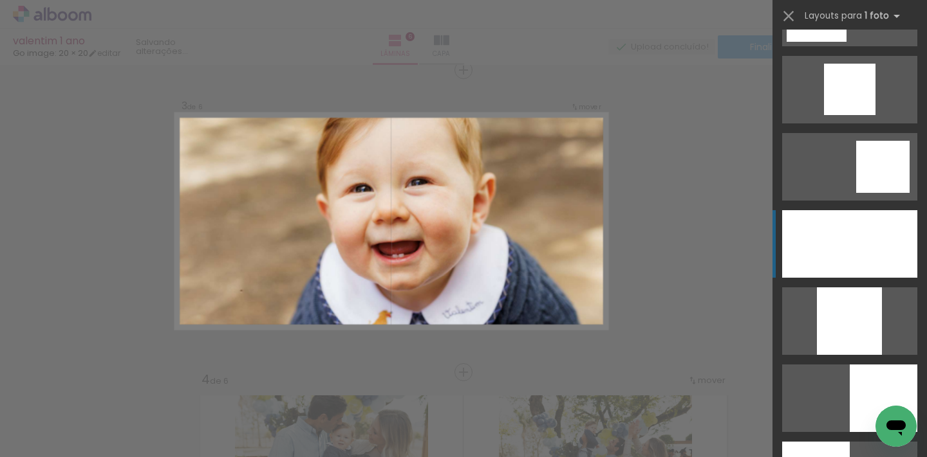
click at [835, 230] on div at bounding box center [849, 244] width 135 height 68
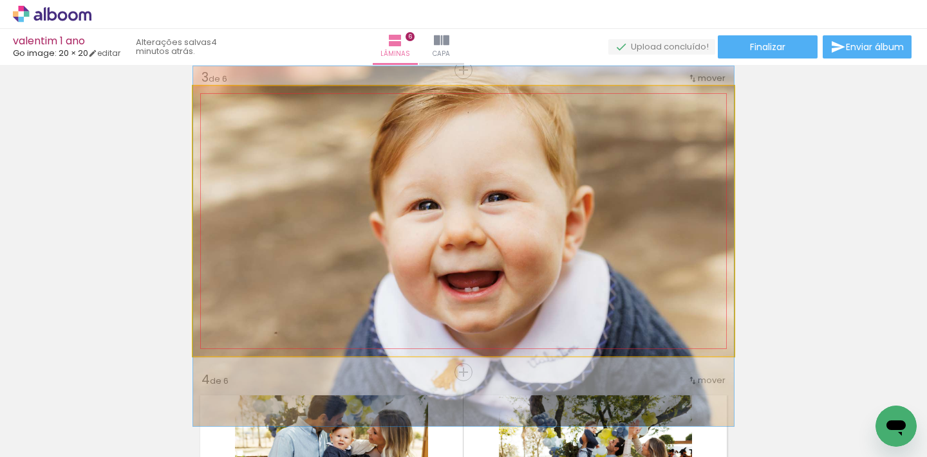
drag, startPoint x: 560, startPoint y: 216, endPoint x: 560, endPoint y: 241, distance: 25.1
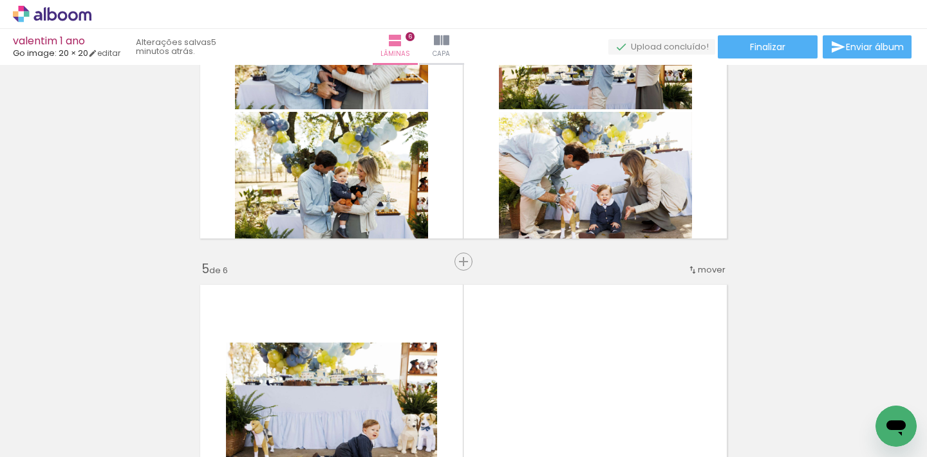
scroll to position [1034, 0]
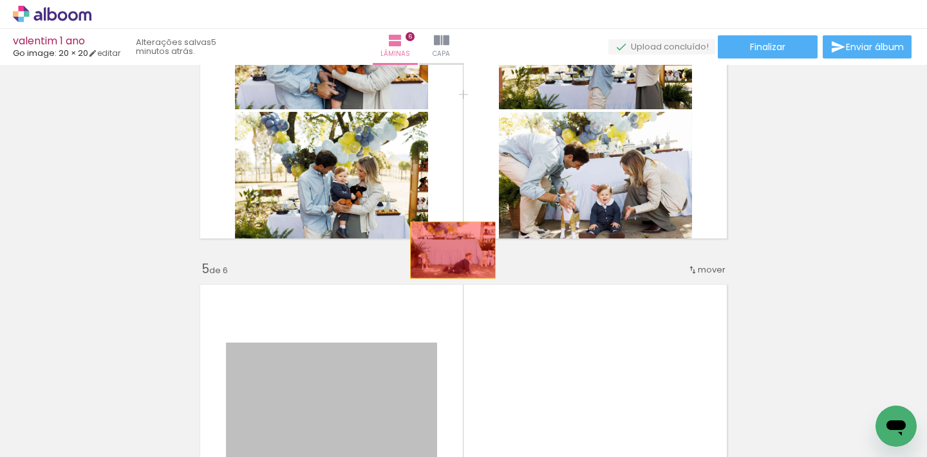
drag, startPoint x: 380, startPoint y: 358, endPoint x: 497, endPoint y: 193, distance: 202.5
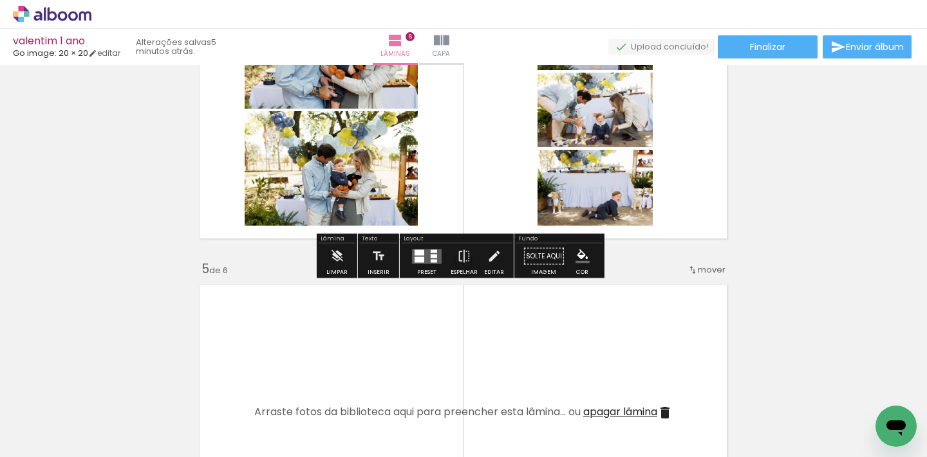
click at [430, 255] on div at bounding box center [433, 256] width 6 height 4
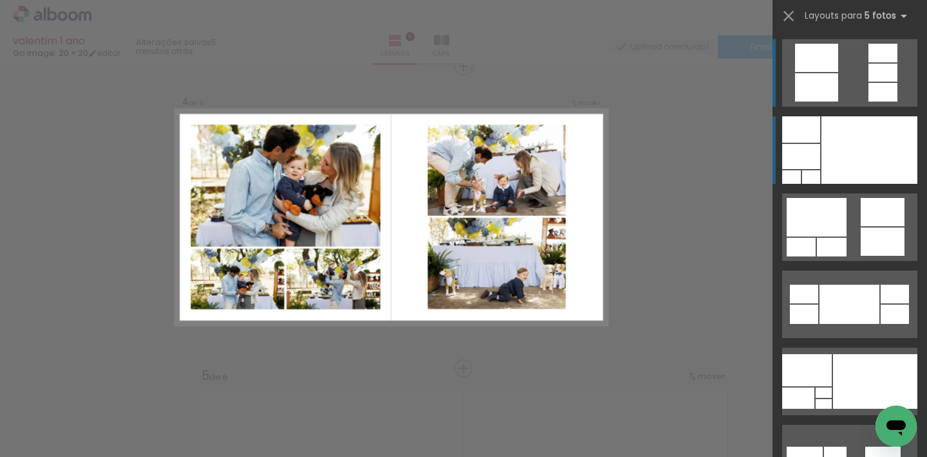
scroll to position [923, 0]
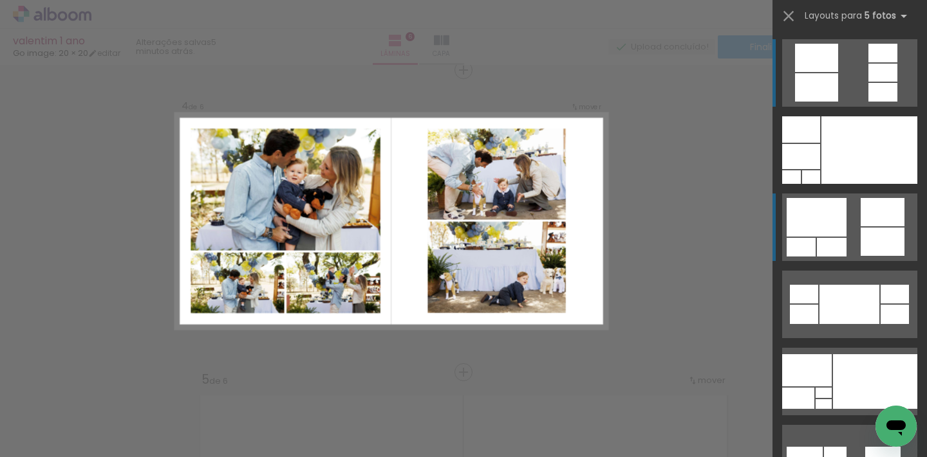
click at [842, 241] on quentale-layouter at bounding box center [849, 228] width 135 height 68
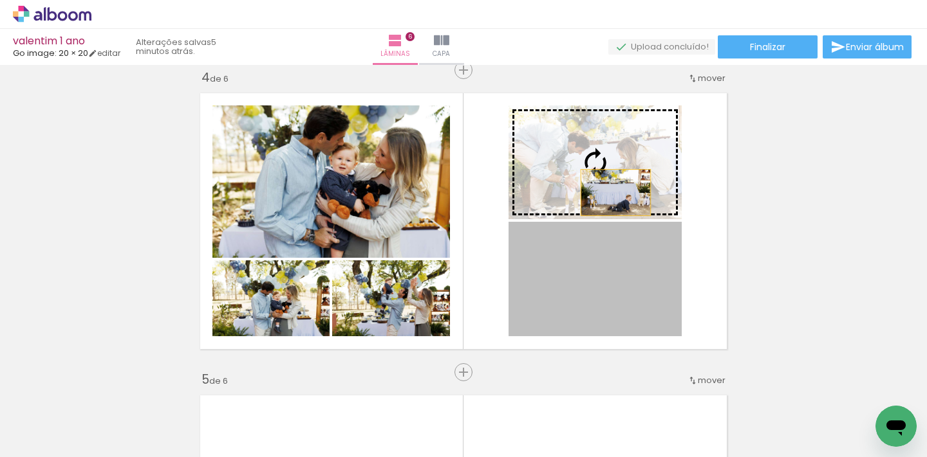
drag, startPoint x: 611, startPoint y: 293, endPoint x: 611, endPoint y: 168, distance: 125.5
click at [0, 0] on slot at bounding box center [0, 0] width 0 height 0
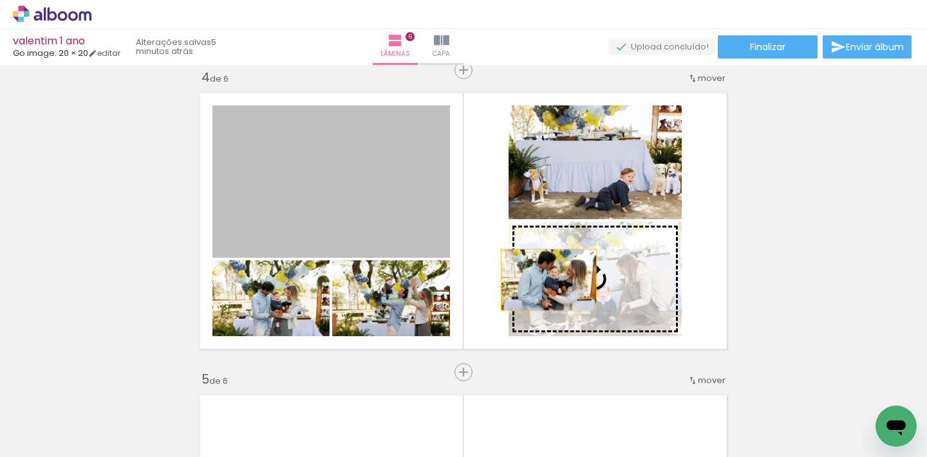
drag, startPoint x: 379, startPoint y: 206, endPoint x: 616, endPoint y: 297, distance: 253.6
click at [0, 0] on slot at bounding box center [0, 0] width 0 height 0
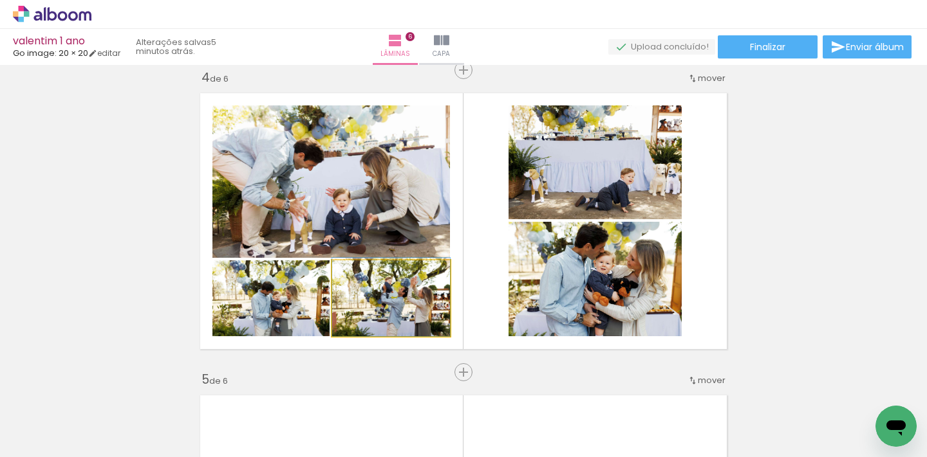
drag, startPoint x: 403, startPoint y: 314, endPoint x: 360, endPoint y: 189, distance: 132.3
click at [0, 0] on slot at bounding box center [0, 0] width 0 height 0
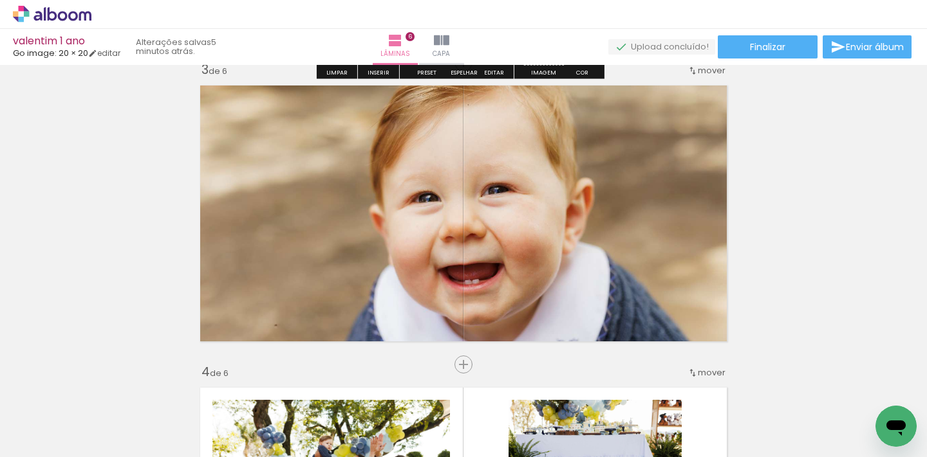
scroll to position [600, 0]
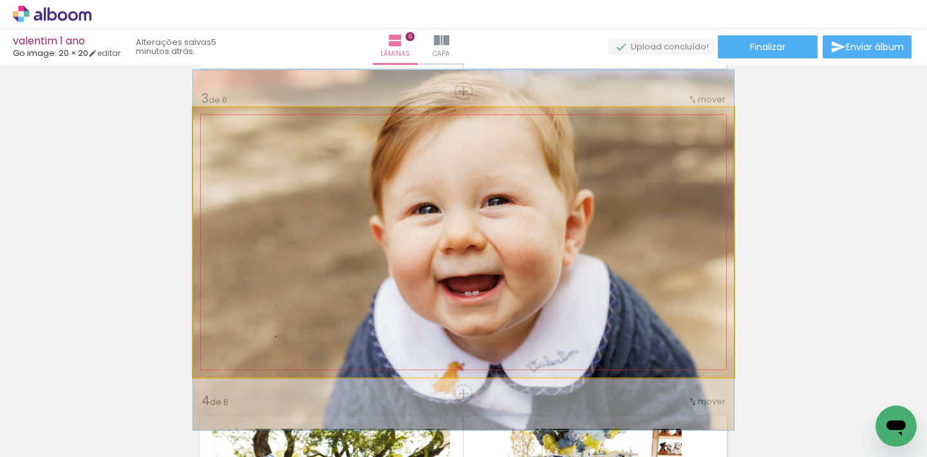
drag, startPoint x: 573, startPoint y: 278, endPoint x: 575, endPoint y: 261, distance: 17.5
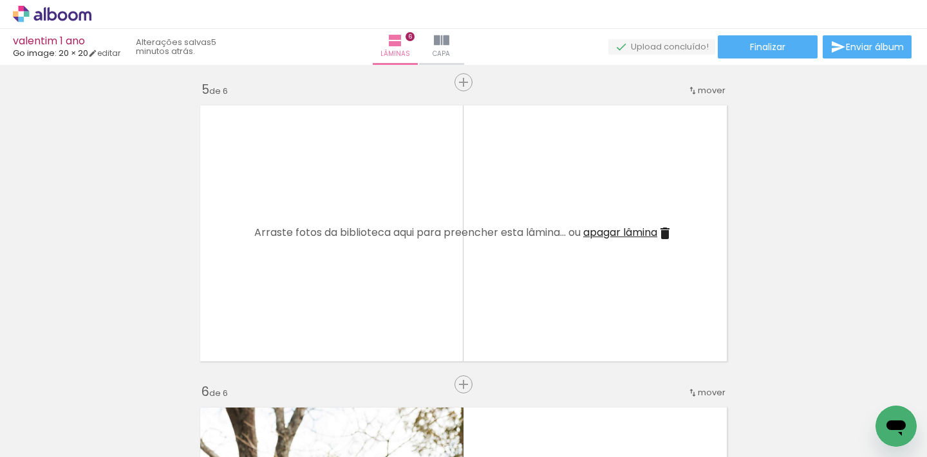
scroll to position [1225, 0]
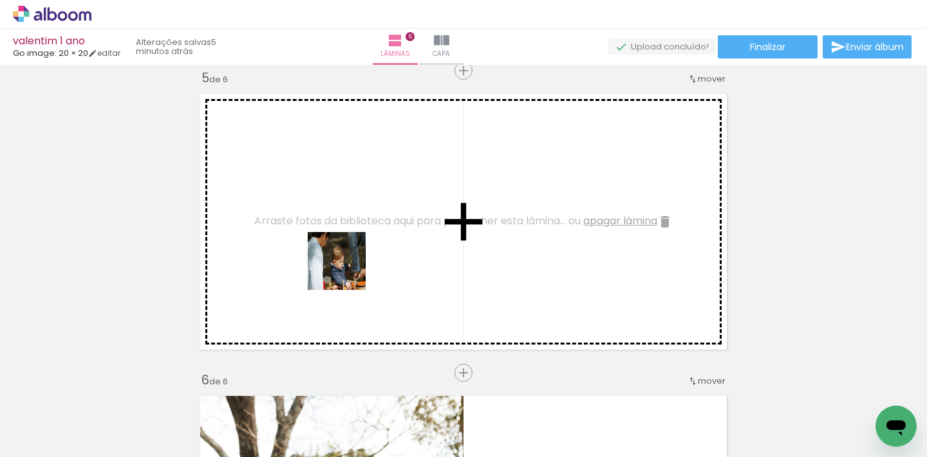
drag, startPoint x: 266, startPoint y: 421, endPoint x: 349, endPoint y: 345, distance: 112.5
click at [355, 252] on quentale-workspace at bounding box center [463, 228] width 927 height 457
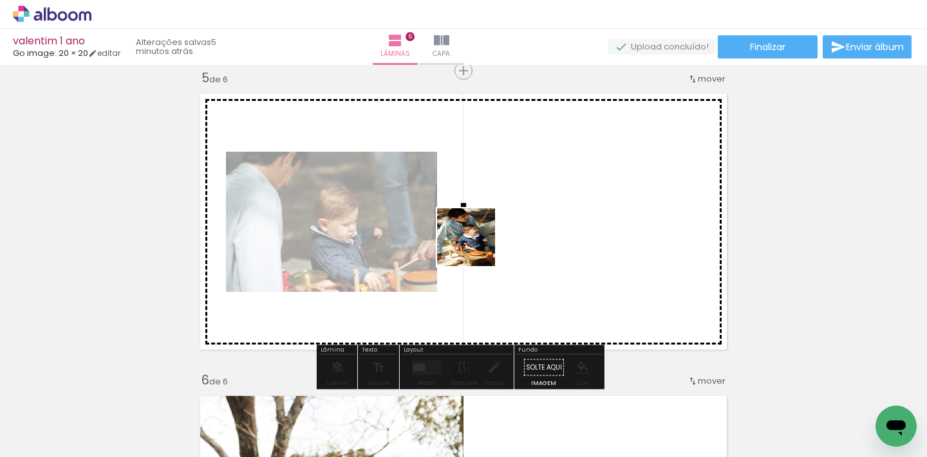
drag, startPoint x: 330, startPoint y: 419, endPoint x: 475, endPoint y: 247, distance: 225.1
click at [475, 247] on quentale-workspace at bounding box center [463, 228] width 927 height 457
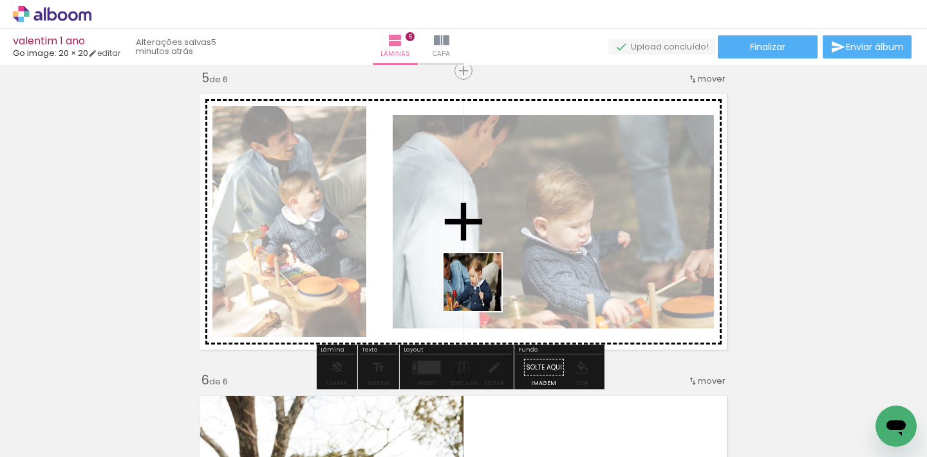
drag, startPoint x: 416, startPoint y: 405, endPoint x: 485, endPoint y: 286, distance: 137.5
click at [485, 286] on quentale-workspace at bounding box center [463, 228] width 927 height 457
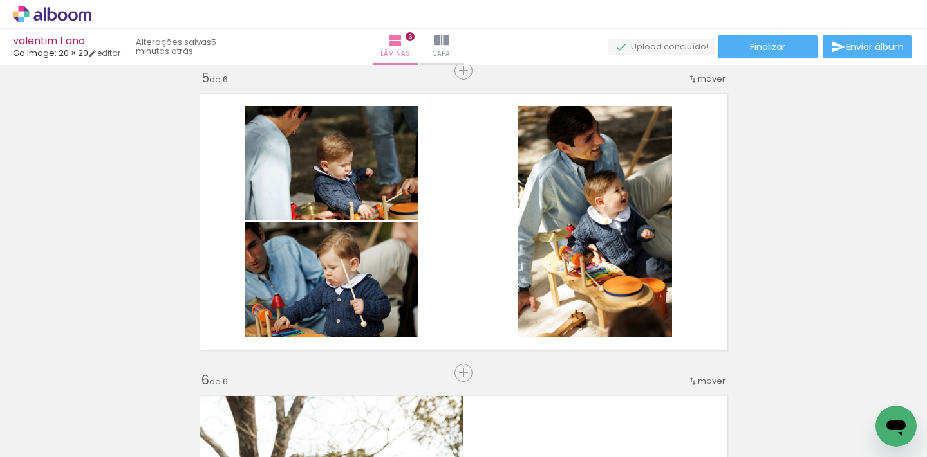
scroll to position [0, 1937]
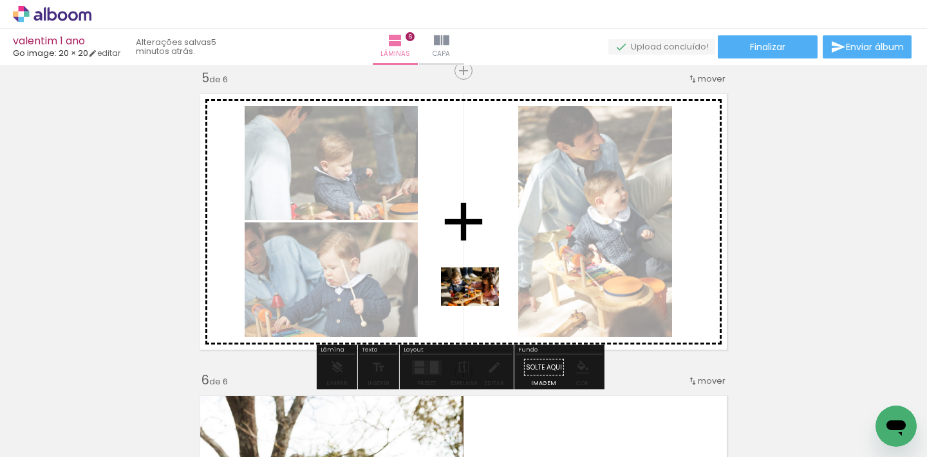
drag, startPoint x: 562, startPoint y: 423, endPoint x: 479, endPoint y: 306, distance: 143.5
click at [479, 306] on quentale-workspace at bounding box center [463, 228] width 927 height 457
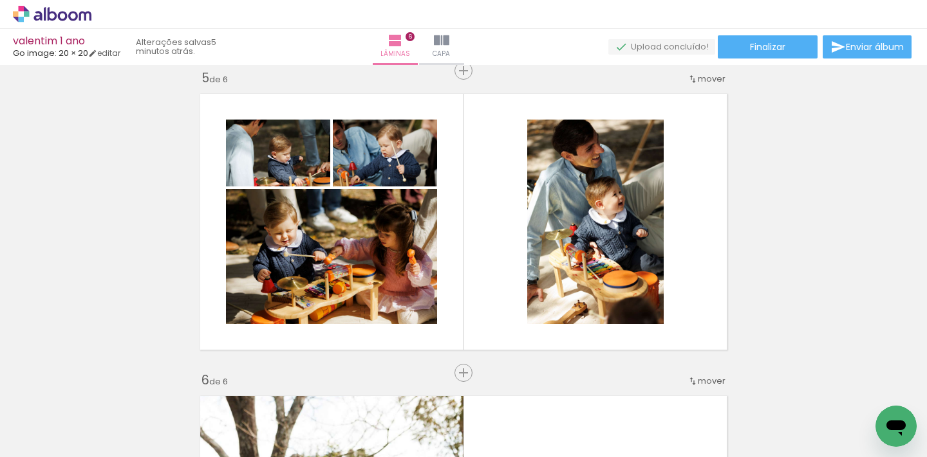
scroll to position [0, 2166]
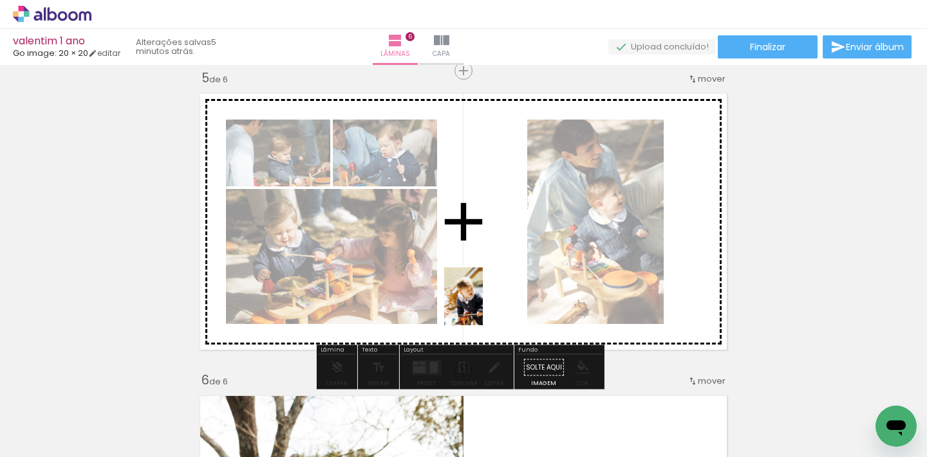
drag, startPoint x: 492, startPoint y: 430, endPoint x: 483, endPoint y: 304, distance: 126.5
click at [483, 304] on quentale-workspace at bounding box center [463, 228] width 927 height 457
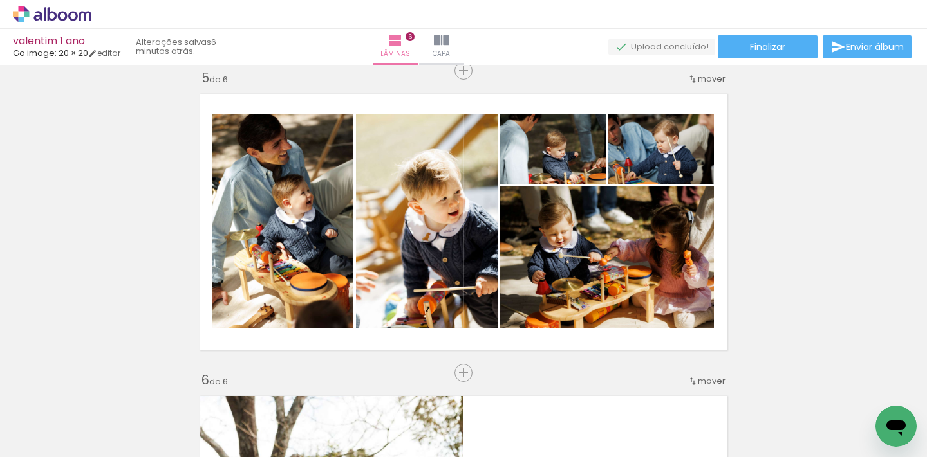
scroll to position [0, 2241]
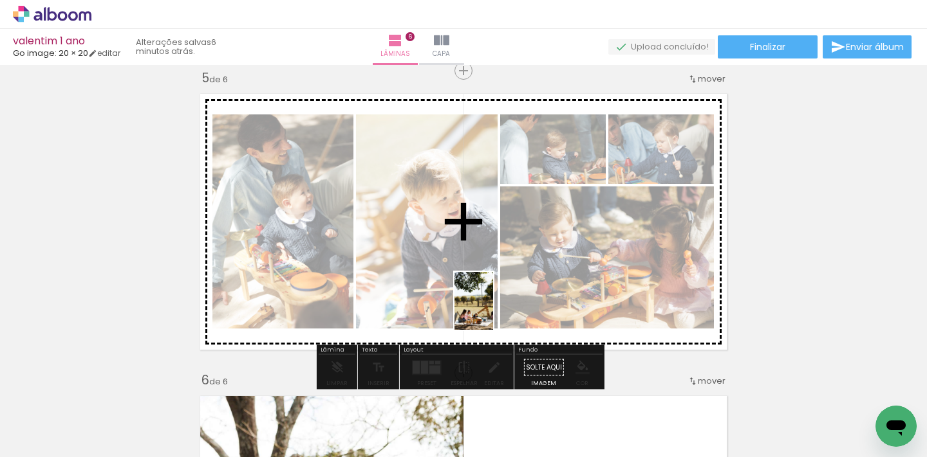
drag, startPoint x: 496, startPoint y: 421, endPoint x: 497, endPoint y: 311, distance: 110.7
click at [493, 310] on quentale-workspace at bounding box center [463, 228] width 927 height 457
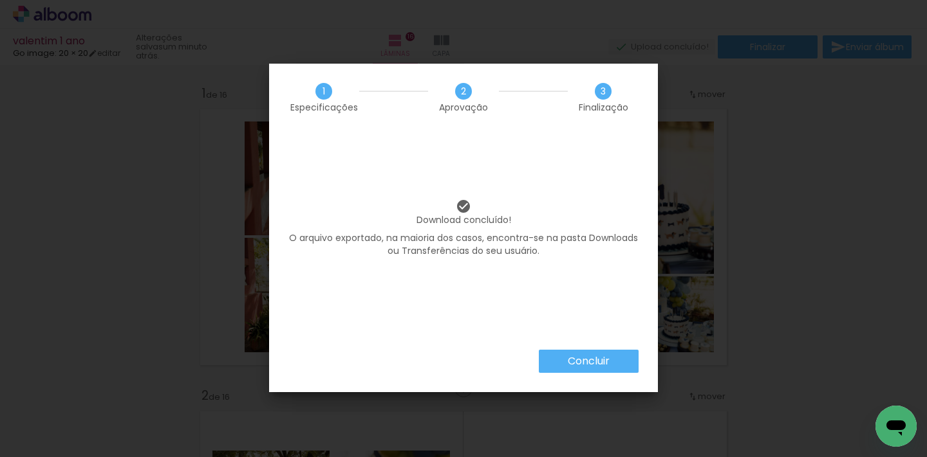
scroll to position [0, 3795]
click at [592, 370] on paper-button "Concluir" at bounding box center [589, 361] width 100 height 23
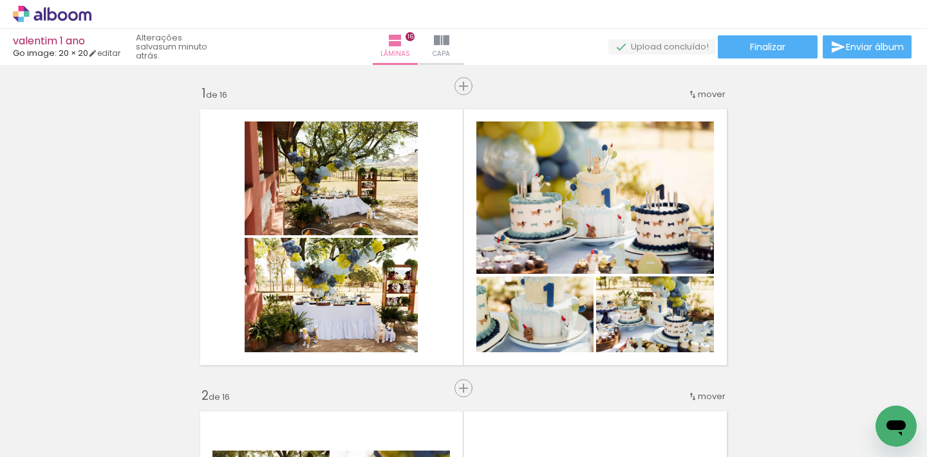
scroll to position [0, 3795]
